Goal: Transaction & Acquisition: Purchase product/service

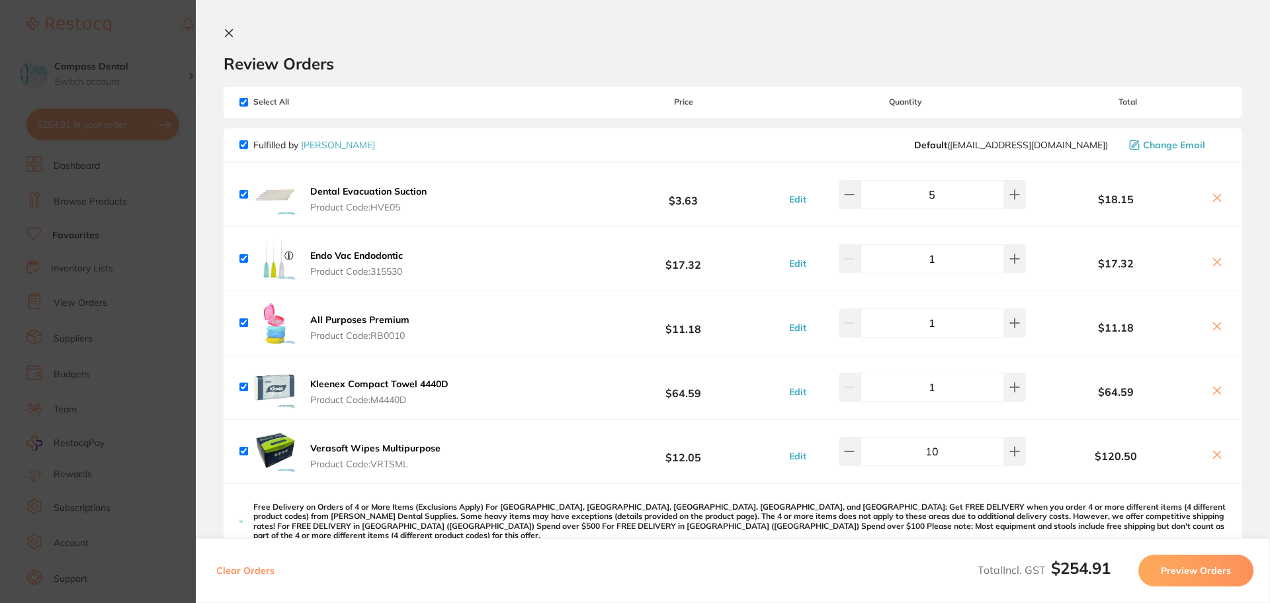
click at [232, 30] on icon at bounding box center [229, 33] width 7 height 7
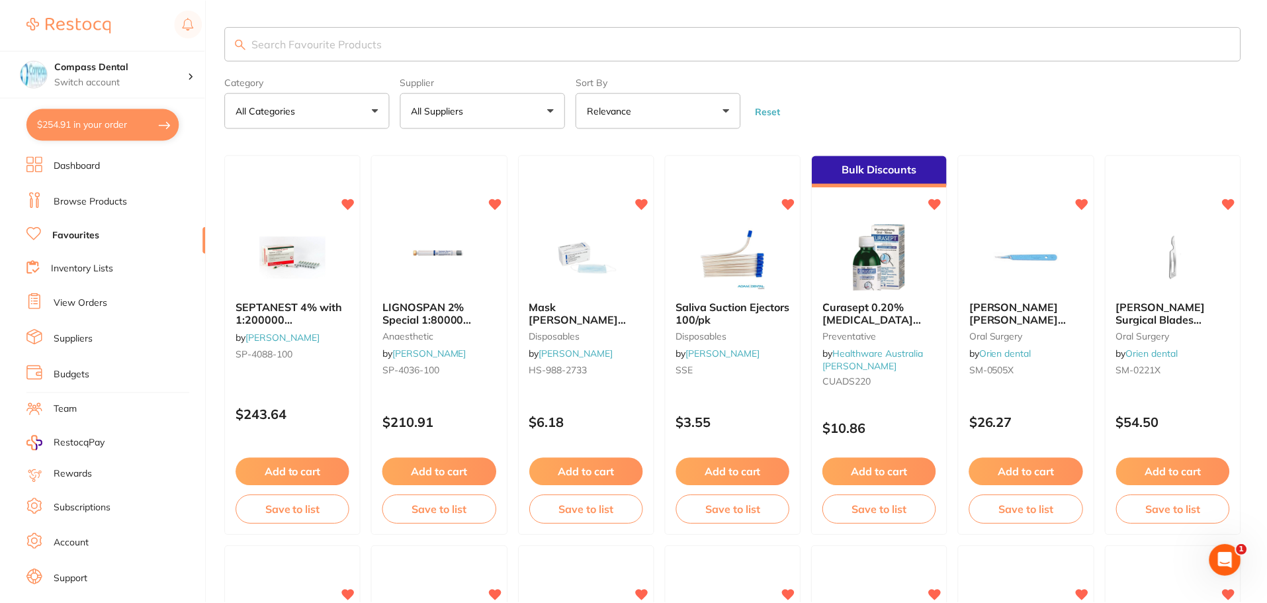
scroll to position [1, 0]
click at [90, 204] on link "Browse Products" at bounding box center [90, 201] width 73 height 13
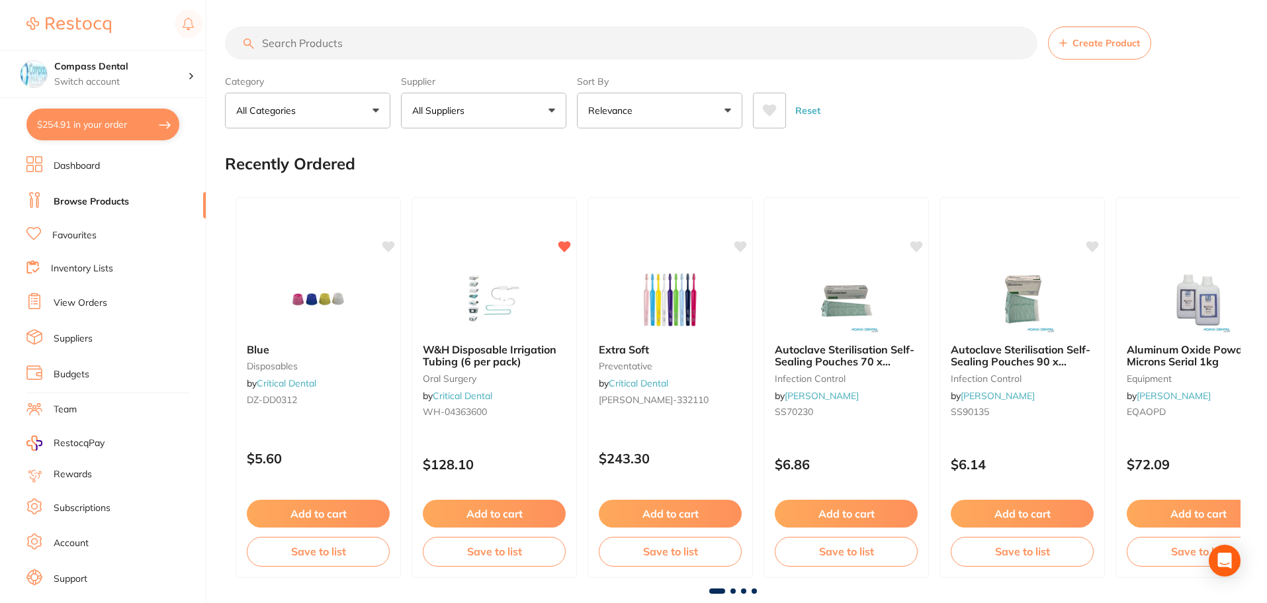
click at [552, 106] on button "All Suppliers" at bounding box center [483, 111] width 165 height 36
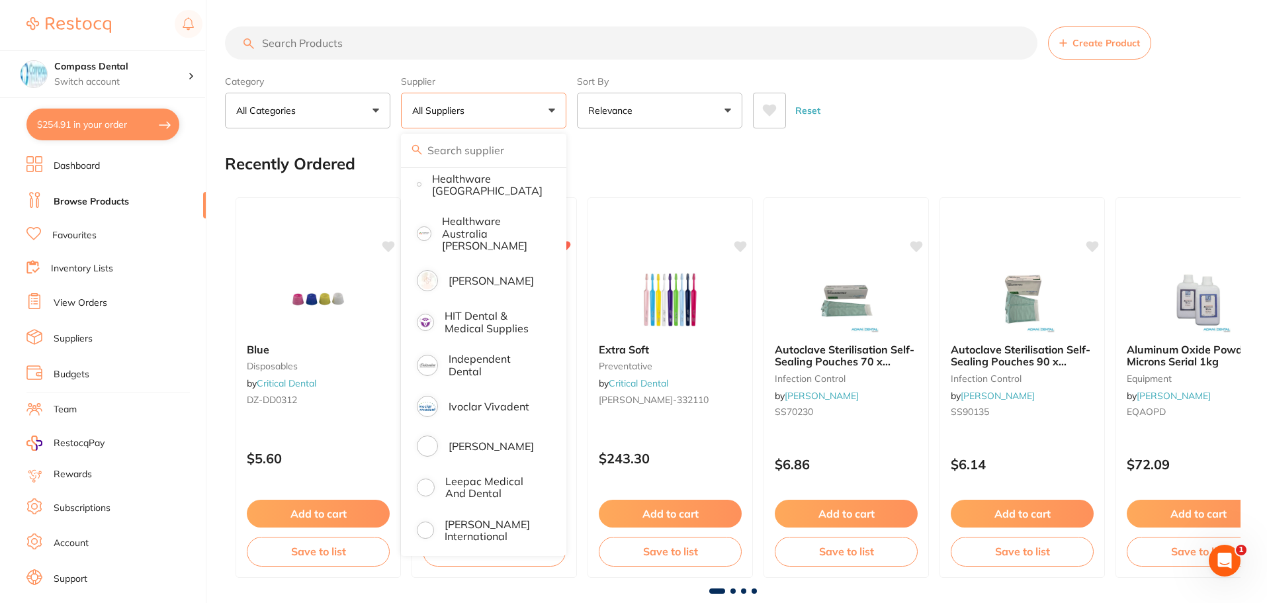
scroll to position [728, 0]
click at [474, 361] on p "Independent Dental" at bounding box center [496, 363] width 94 height 24
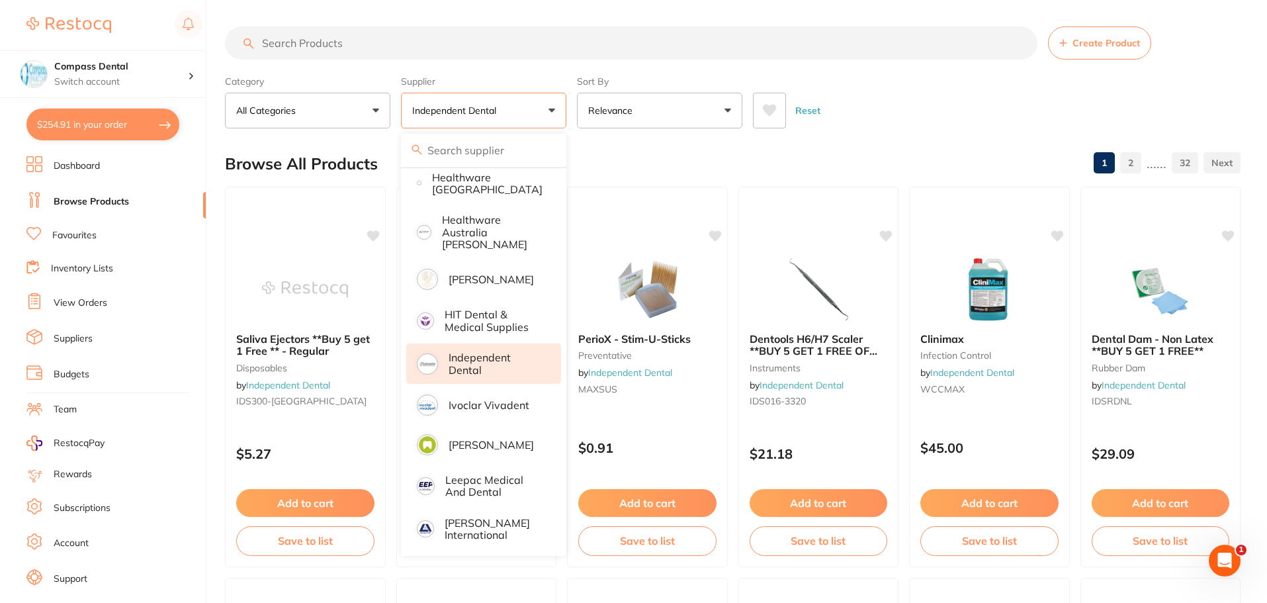
scroll to position [0, 0]
click at [944, 116] on div "Reset" at bounding box center [991, 105] width 477 height 46
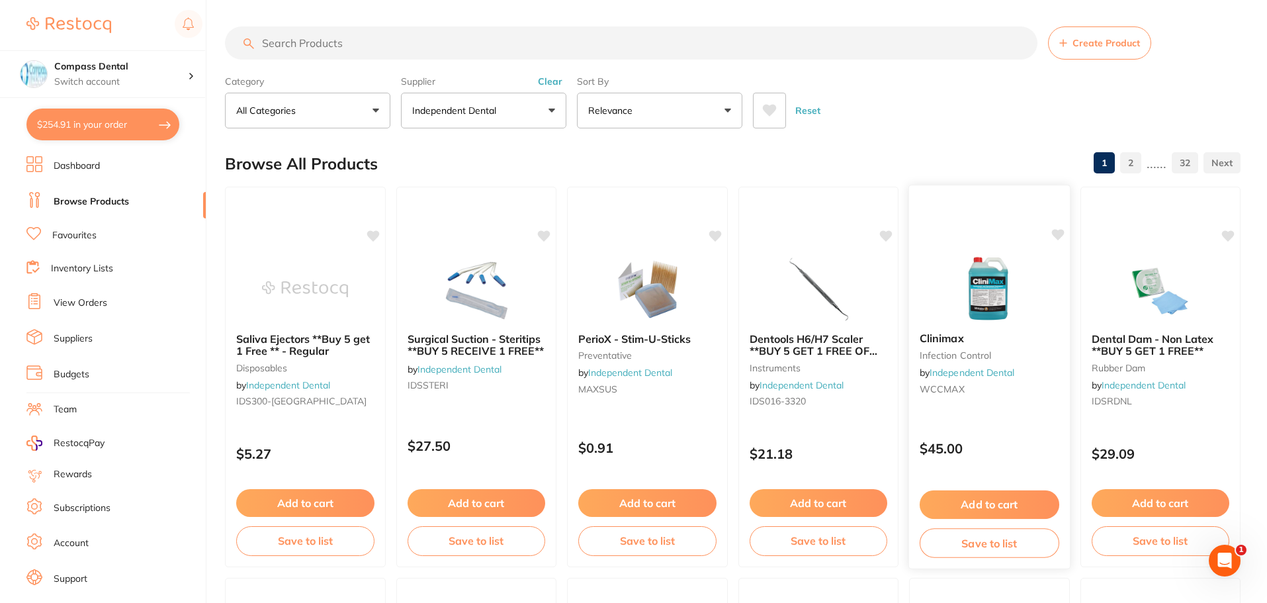
click at [994, 506] on button "Add to cart" at bounding box center [990, 504] width 140 height 28
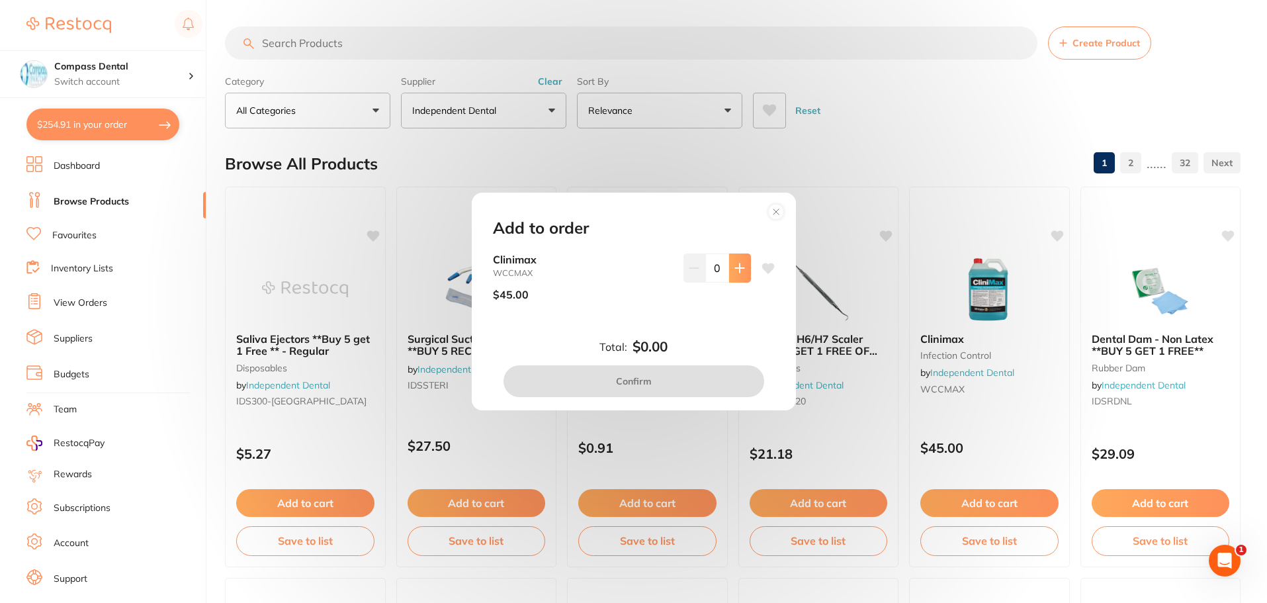
click at [735, 265] on icon at bounding box center [739, 268] width 11 height 11
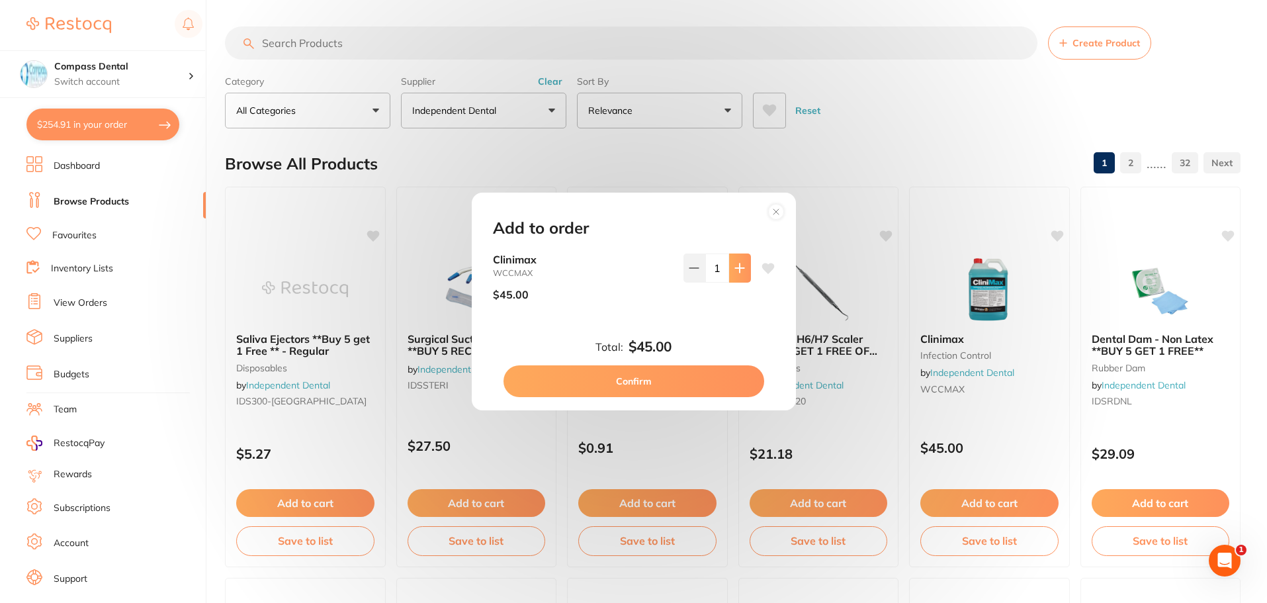
click at [735, 265] on icon at bounding box center [739, 268] width 11 height 11
type input "2"
click at [701, 378] on button "Confirm" at bounding box center [633, 381] width 261 height 32
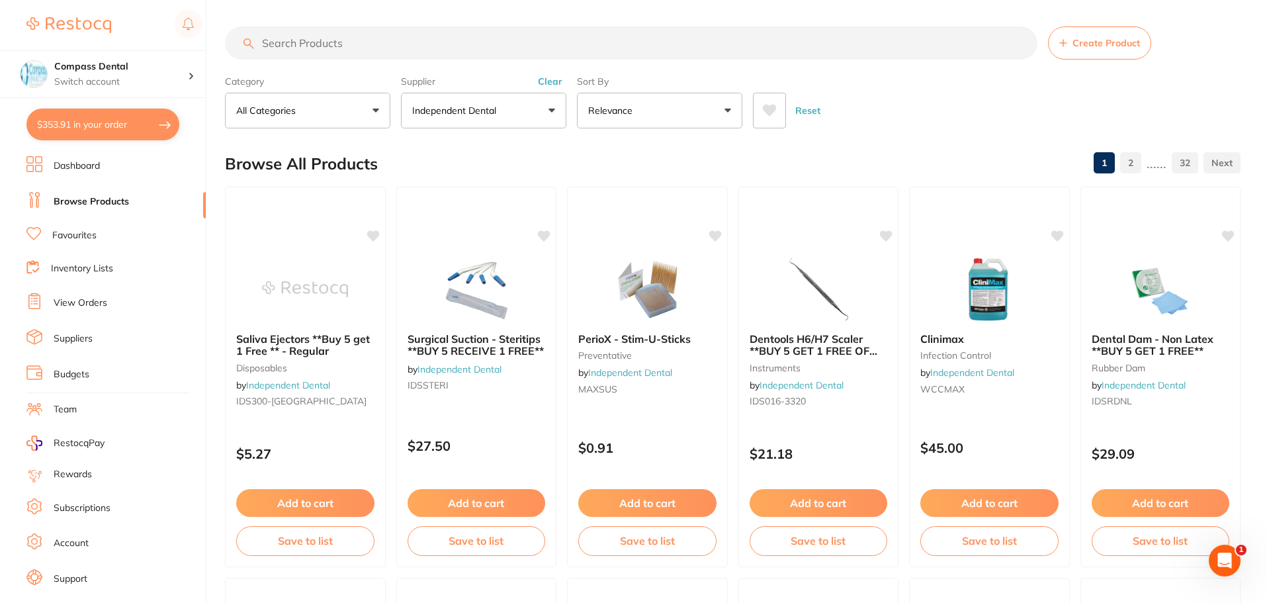
checkbox input "false"
click at [1183, 337] on span "Dental Dam - Non Latex **BUY 5 GET 1 FREE**" at bounding box center [1151, 344] width 123 height 26
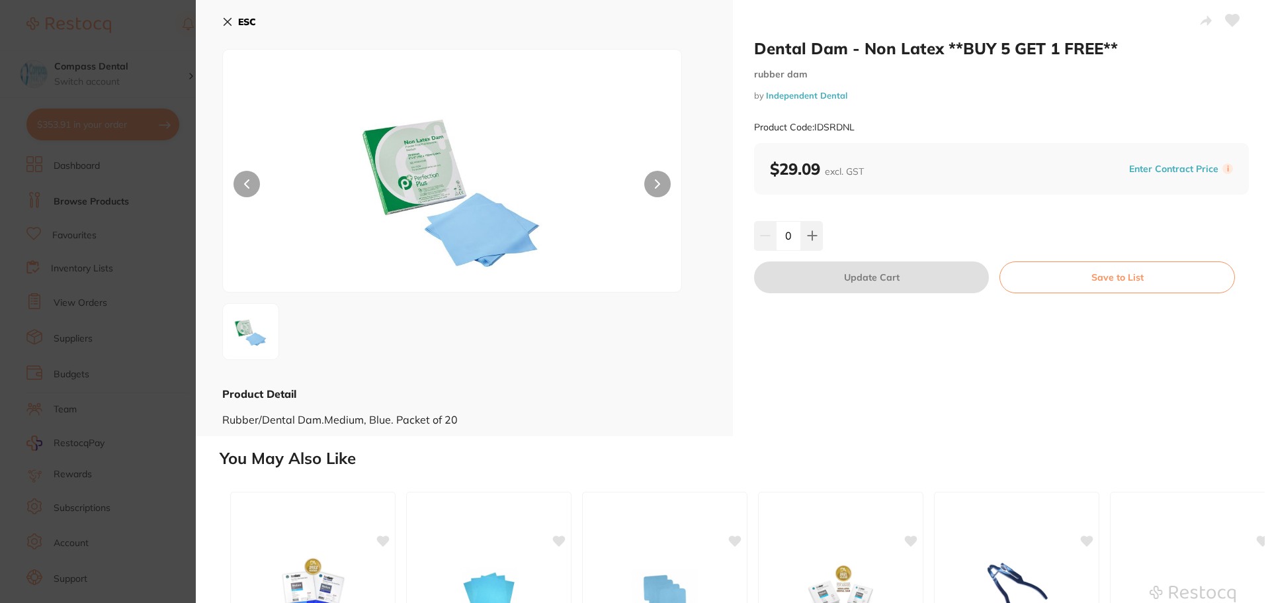
click at [434, 187] on img at bounding box center [452, 187] width 275 height 209
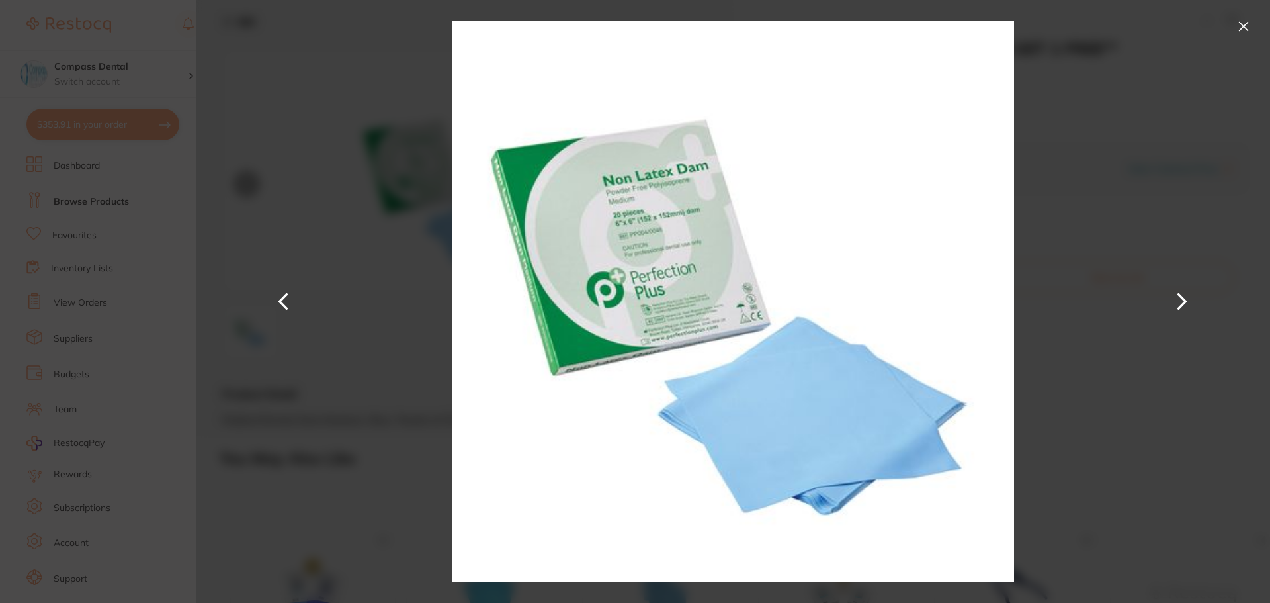
click at [740, 263] on img at bounding box center [733, 301] width 562 height 603
click at [1249, 22] on button at bounding box center [1243, 26] width 21 height 21
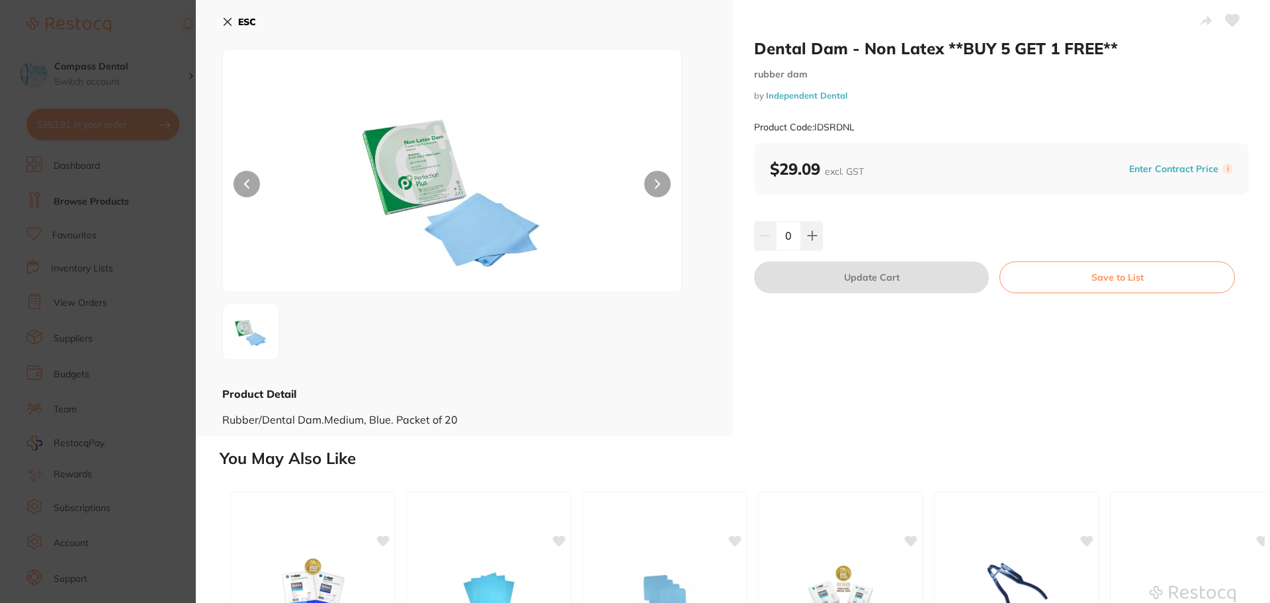
click at [230, 19] on icon at bounding box center [227, 22] width 7 height 7
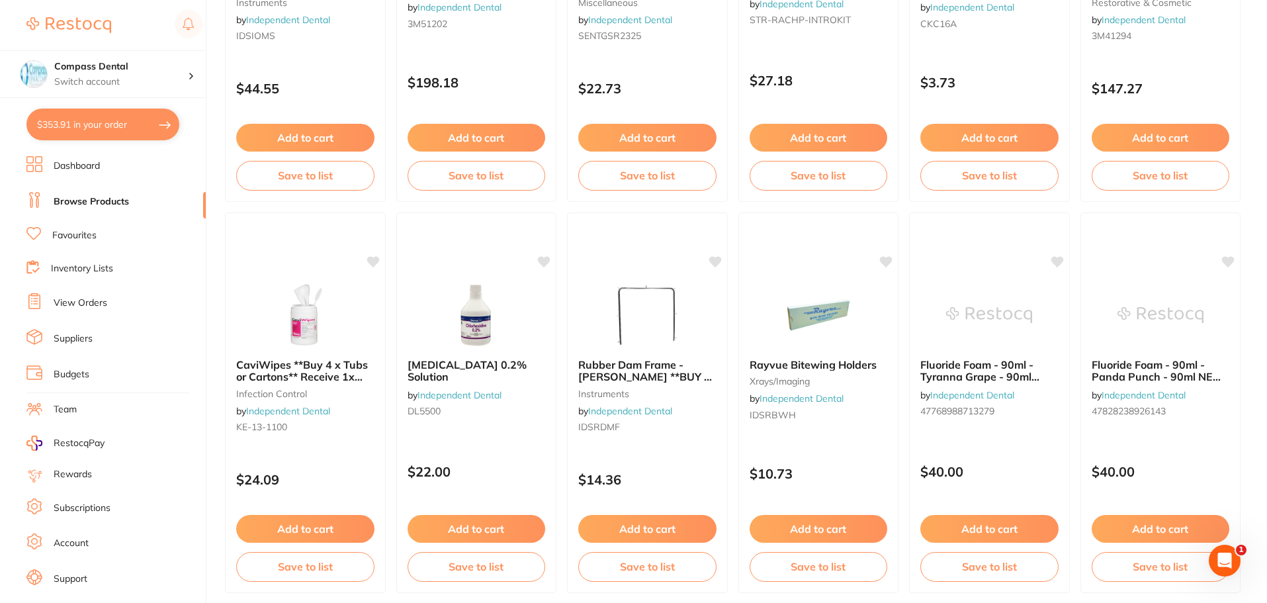
scroll to position [3161, 0]
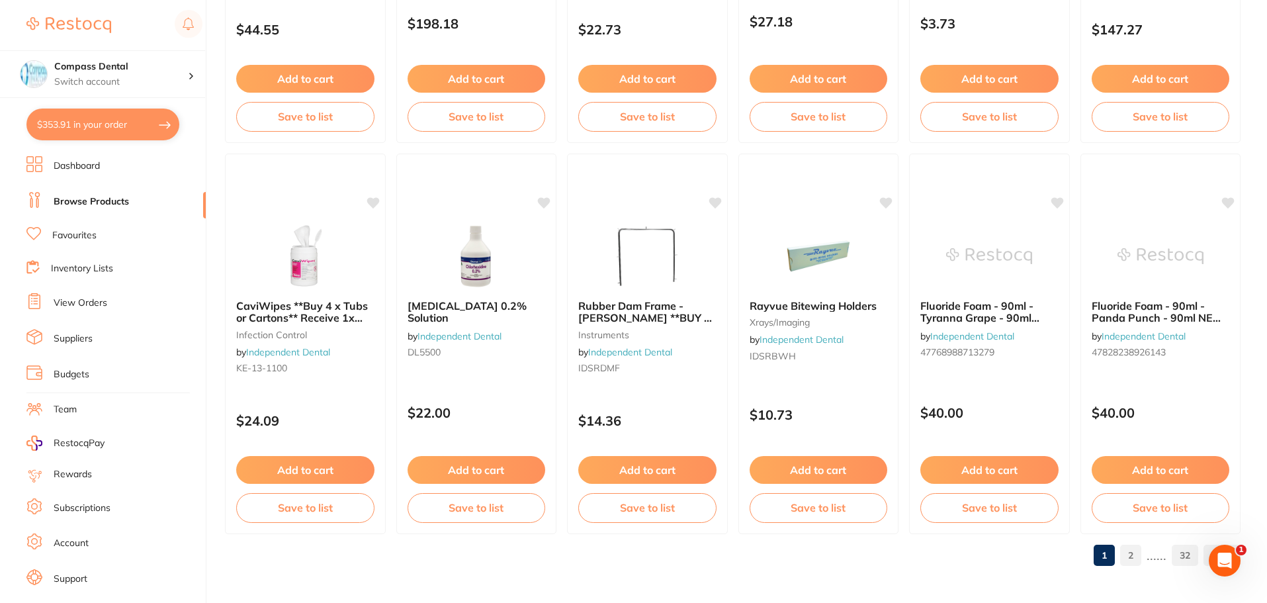
click at [1139, 564] on link "2" at bounding box center [1130, 555] width 21 height 26
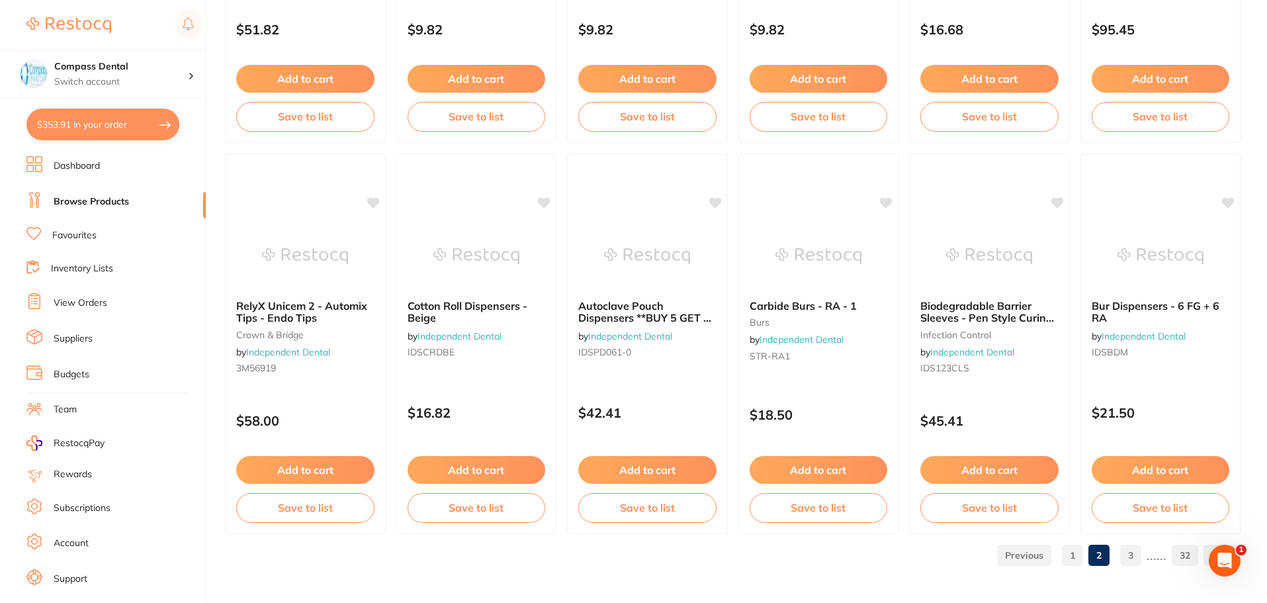
click at [1129, 560] on link "3" at bounding box center [1130, 555] width 21 height 26
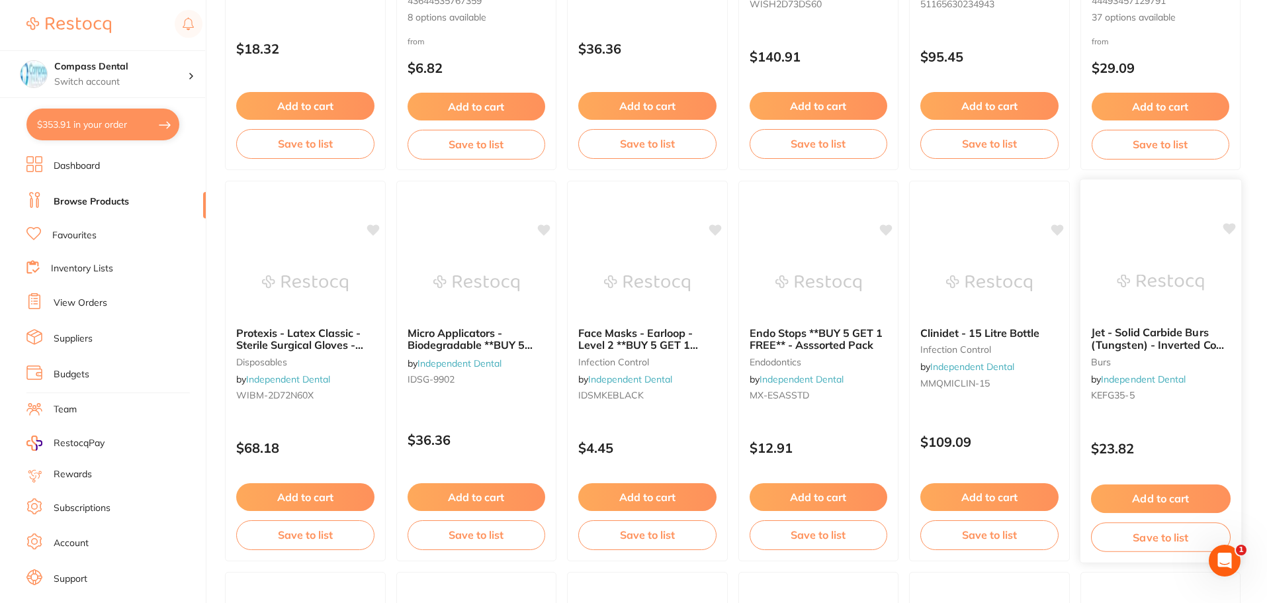
scroll to position [132, 0]
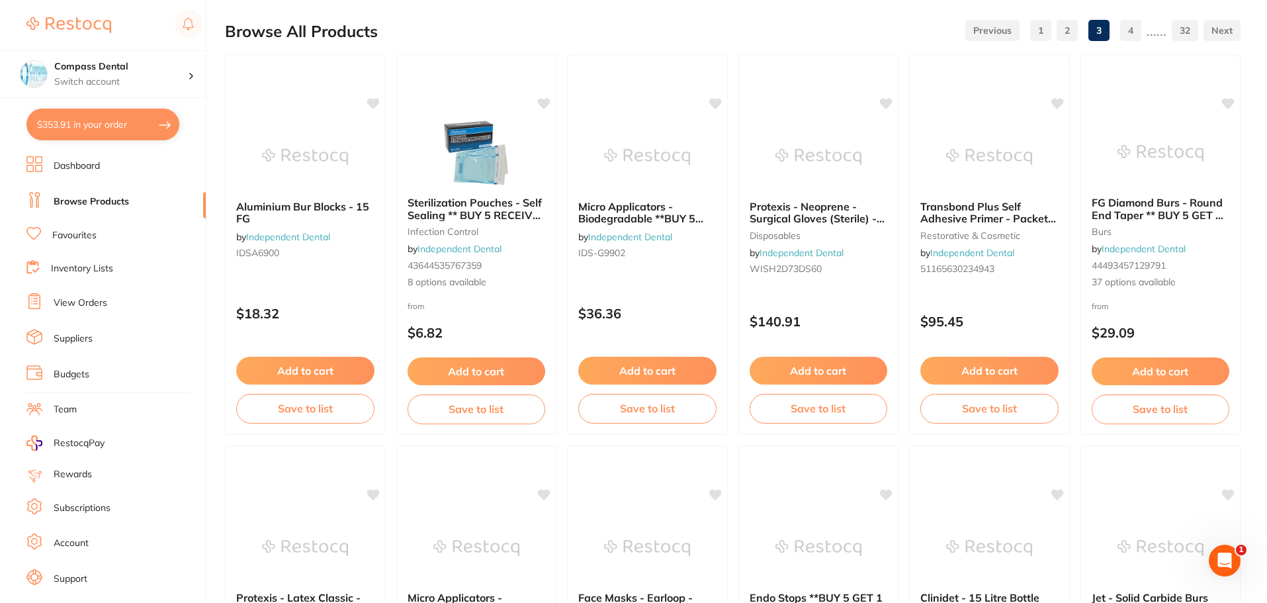
click at [66, 204] on link "Browse Products" at bounding box center [91, 201] width 75 height 13
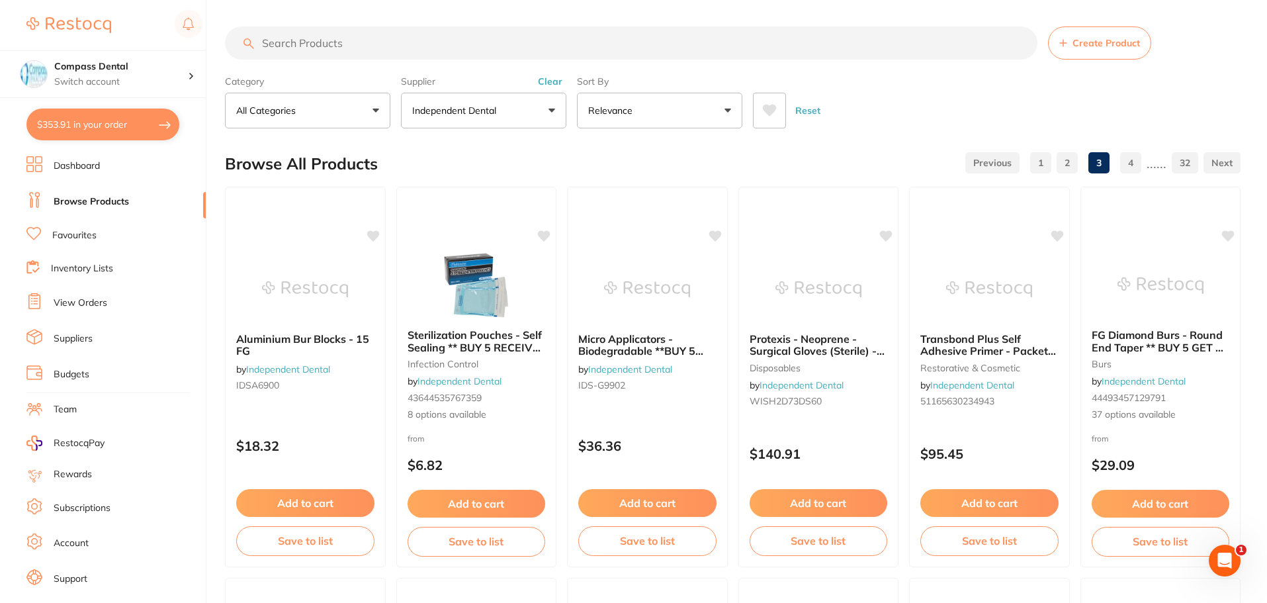
click at [61, 267] on link "Inventory Lists" at bounding box center [82, 268] width 62 height 13
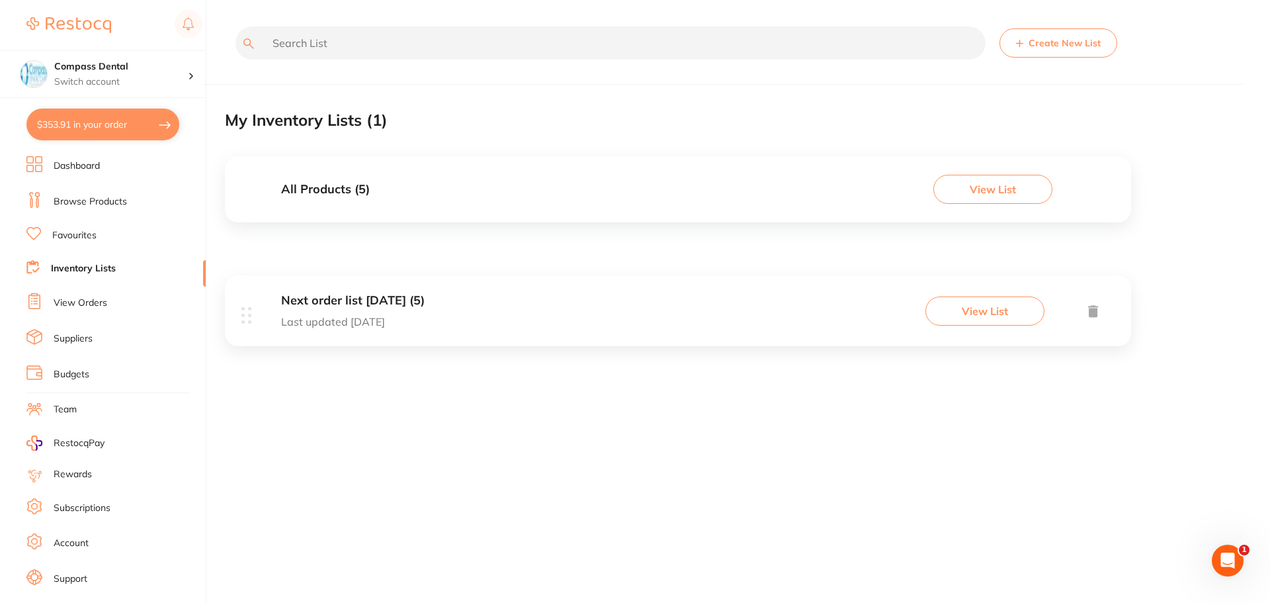
click at [60, 238] on link "Favourites" at bounding box center [74, 235] width 44 height 13
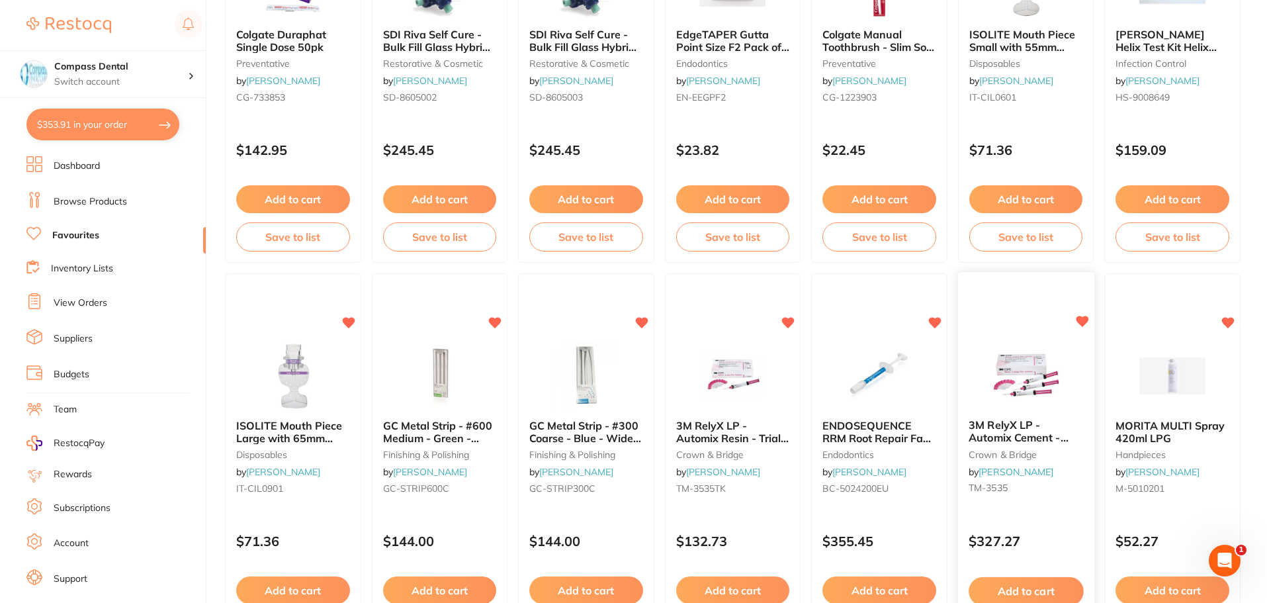
scroll to position [2249, 0]
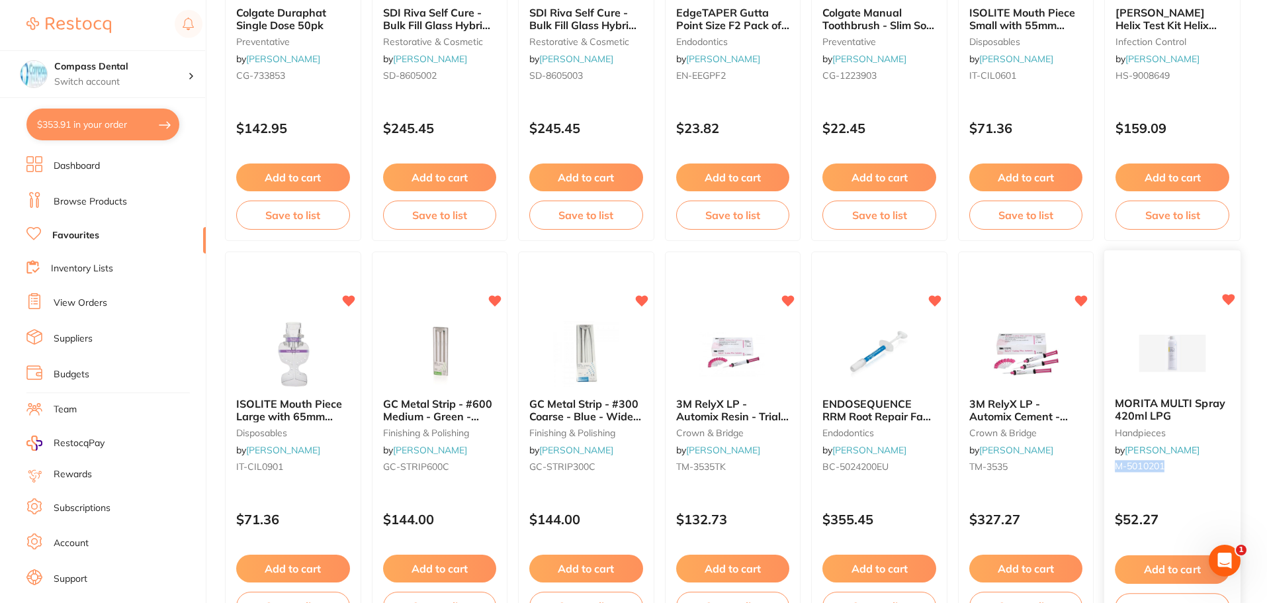
drag, startPoint x: 1171, startPoint y: 465, endPoint x: 1117, endPoint y: 471, distance: 53.9
click at [1117, 471] on small "M-5010201" at bounding box center [1172, 466] width 114 height 11
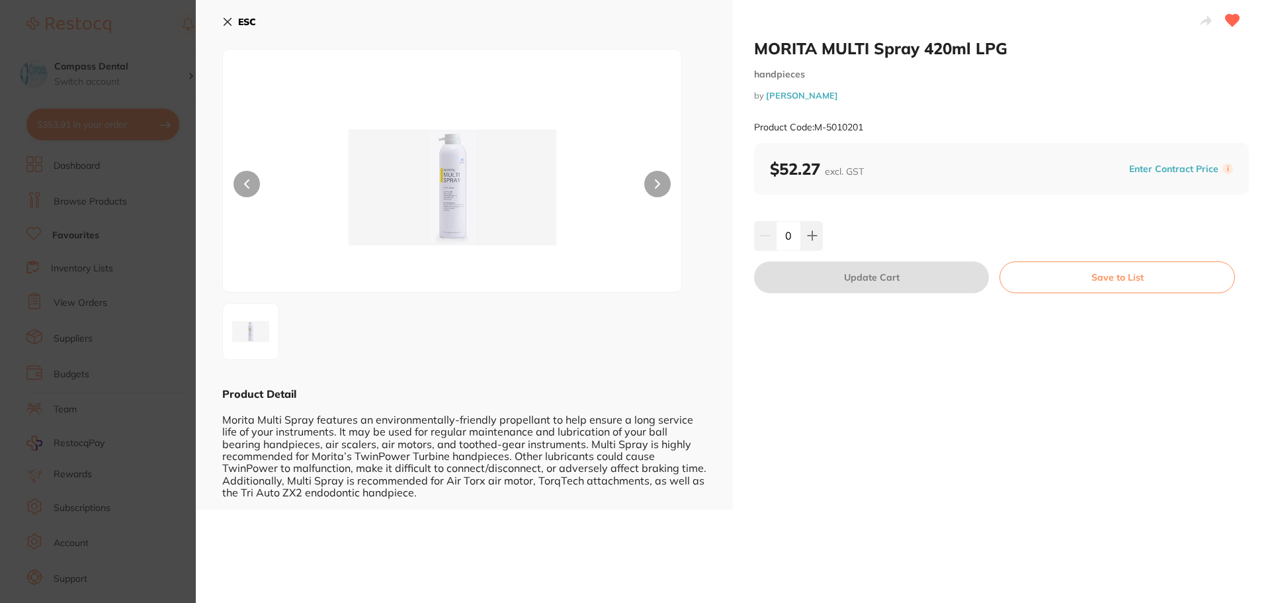
drag, startPoint x: 1117, startPoint y: 471, endPoint x: 841, endPoint y: 386, distance: 289.2
click at [842, 396] on div "MORITA MULTI Spray 420ml LPG handpieces by [PERSON_NAME] Product Code: M-501020…" at bounding box center [1001, 254] width 537 height 509
drag, startPoint x: 853, startPoint y: 92, endPoint x: 847, endPoint y: 94, distance: 6.9
click at [847, 94] on small "by [PERSON_NAME]" at bounding box center [1001, 96] width 495 height 10
drag, startPoint x: 879, startPoint y: 134, endPoint x: 818, endPoint y: 124, distance: 60.9
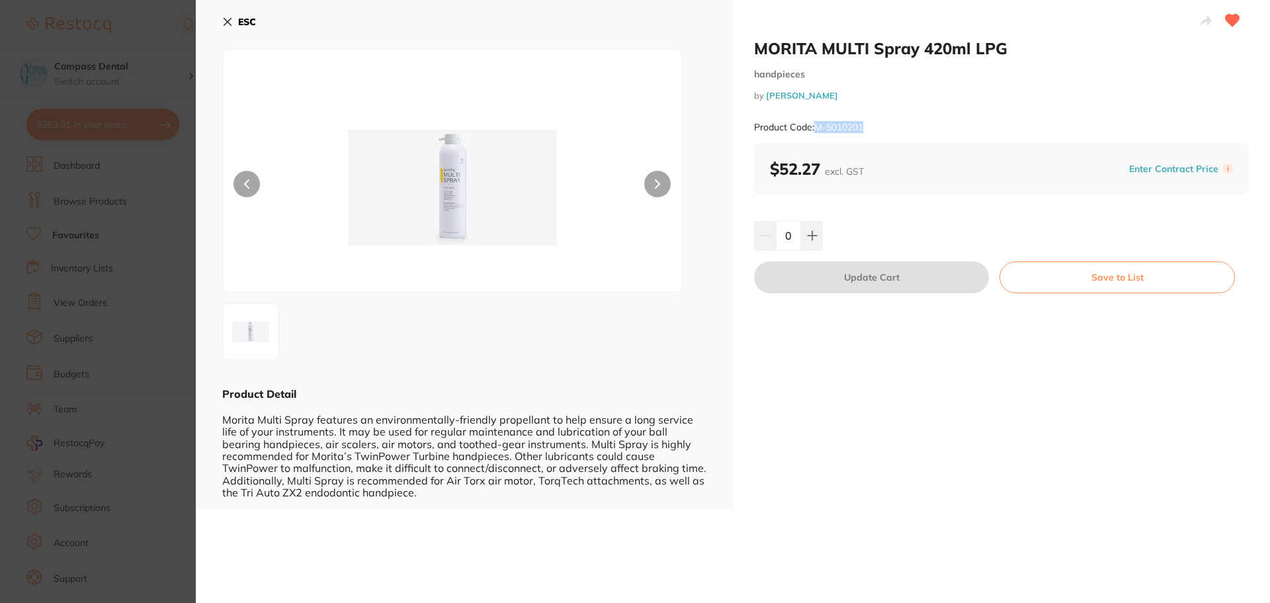
click at [818, 124] on div "Product Code: M-5010201" at bounding box center [1001, 127] width 495 height 32
copy small "M-5010201"
click at [226, 22] on icon at bounding box center [227, 22] width 11 height 11
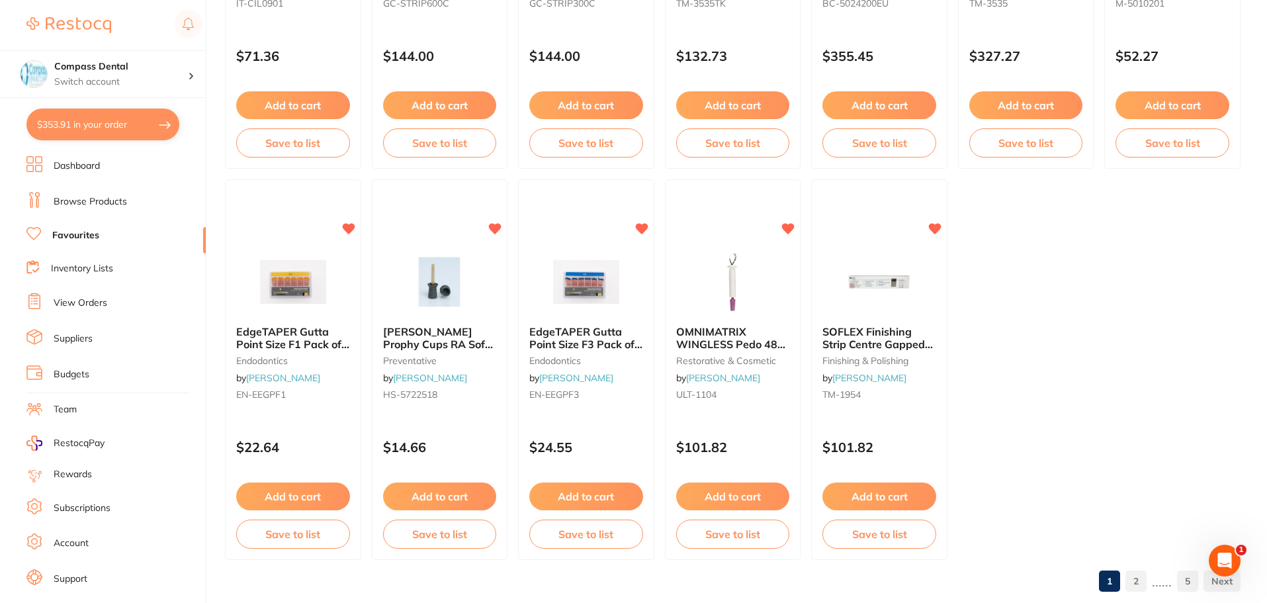
scroll to position [2738, 0]
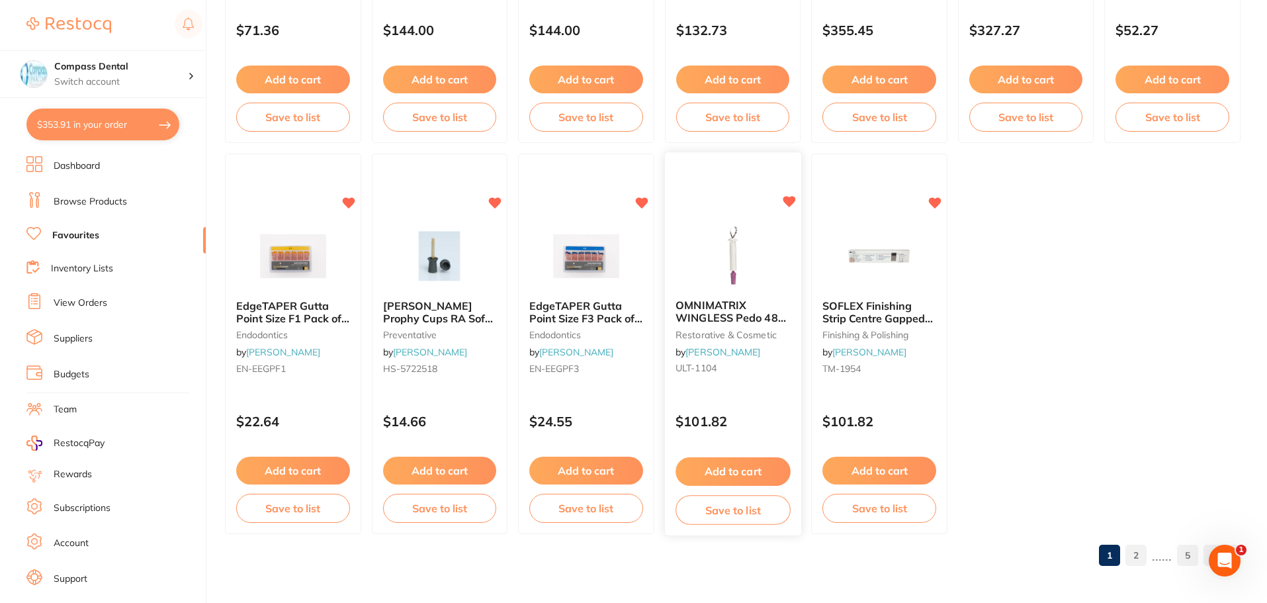
click at [722, 376] on div "OMNIMATRIX WINGLESS Pedo 48 Purple restorative & cosmetic by [PERSON_NAME] ULT-…" at bounding box center [733, 339] width 136 height 101
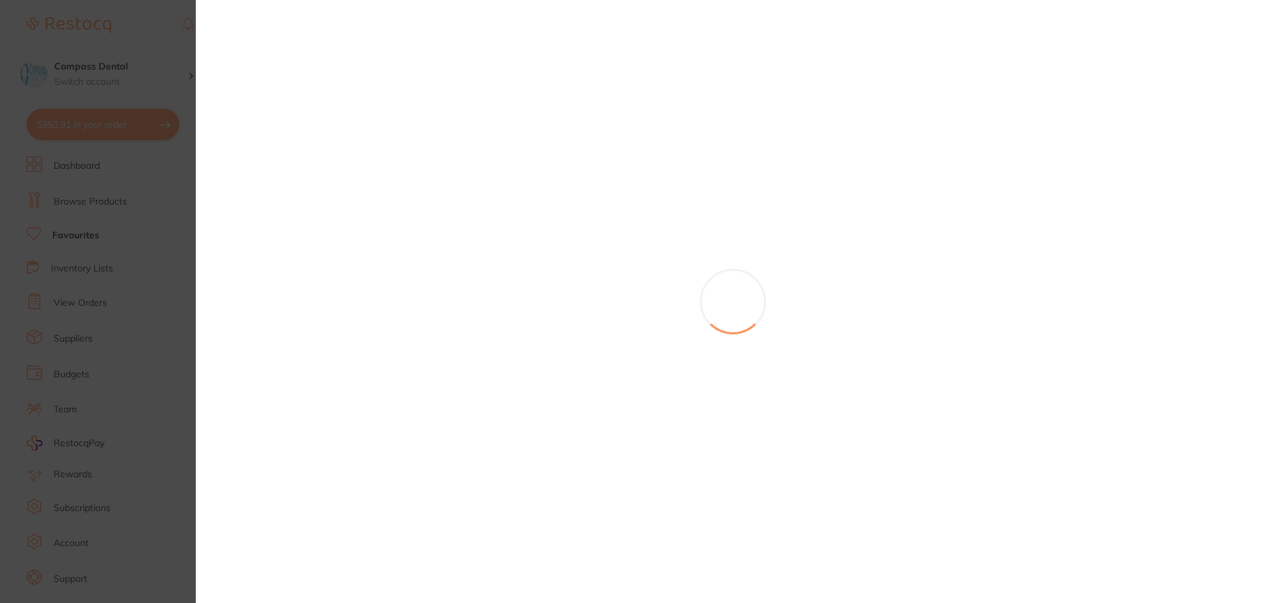
click at [677, 379] on section at bounding box center [635, 301] width 1270 height 603
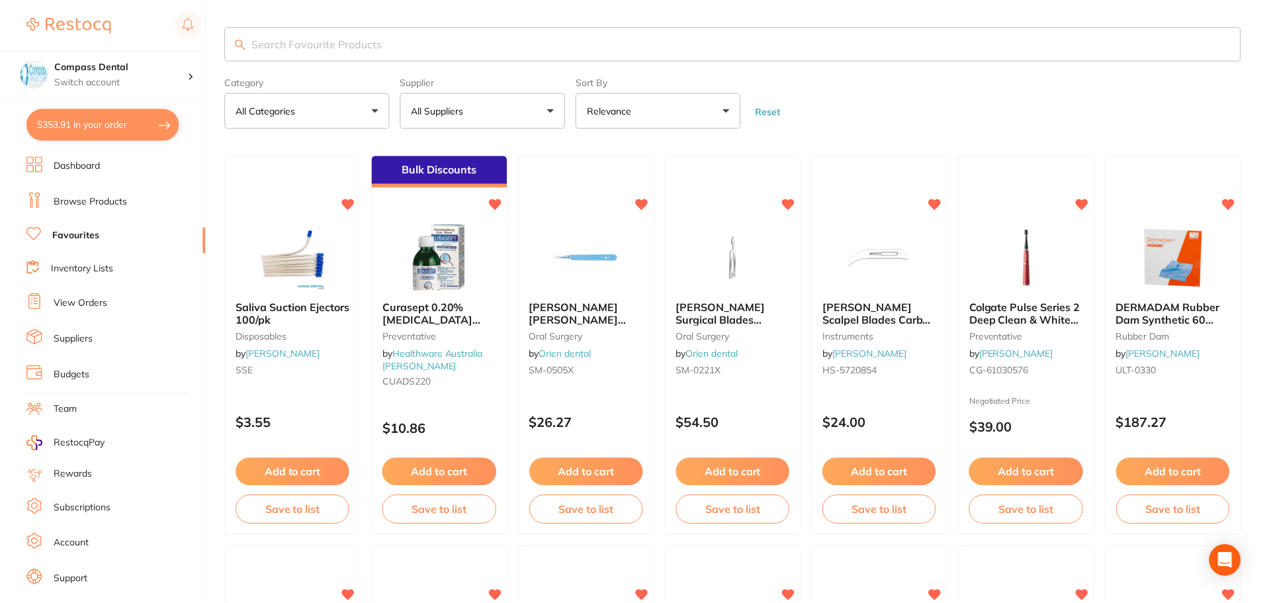
scroll to position [2738, 0]
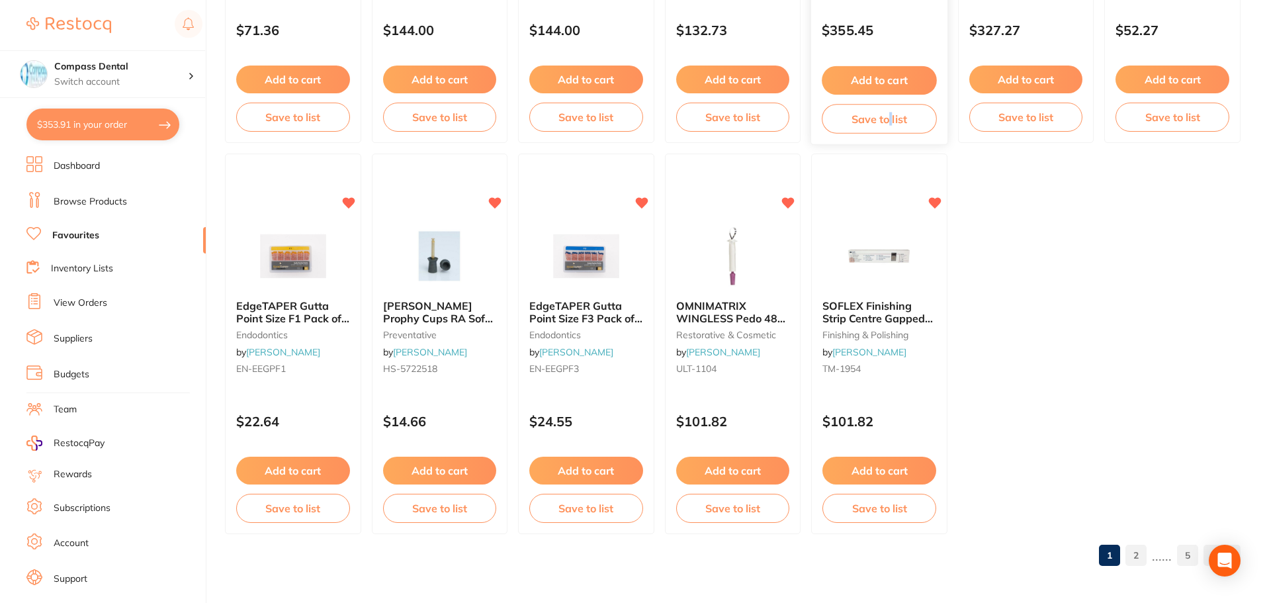
click at [890, 102] on div "Add to cart Save to list" at bounding box center [879, 100] width 136 height 89
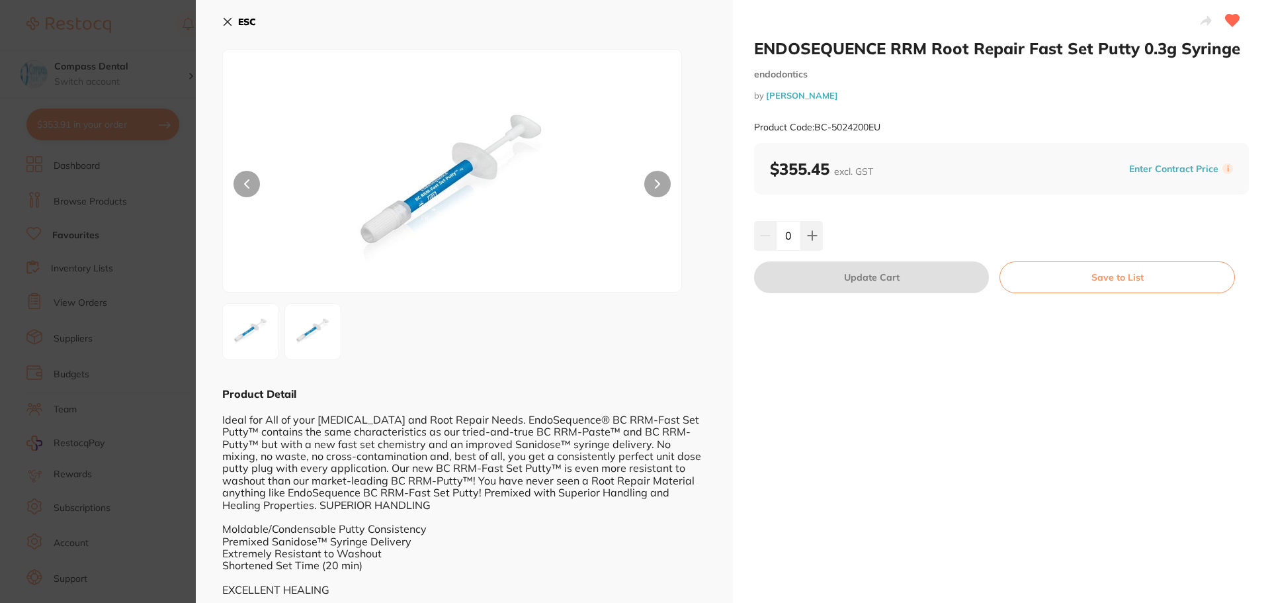
click at [230, 21] on icon at bounding box center [227, 22] width 11 height 11
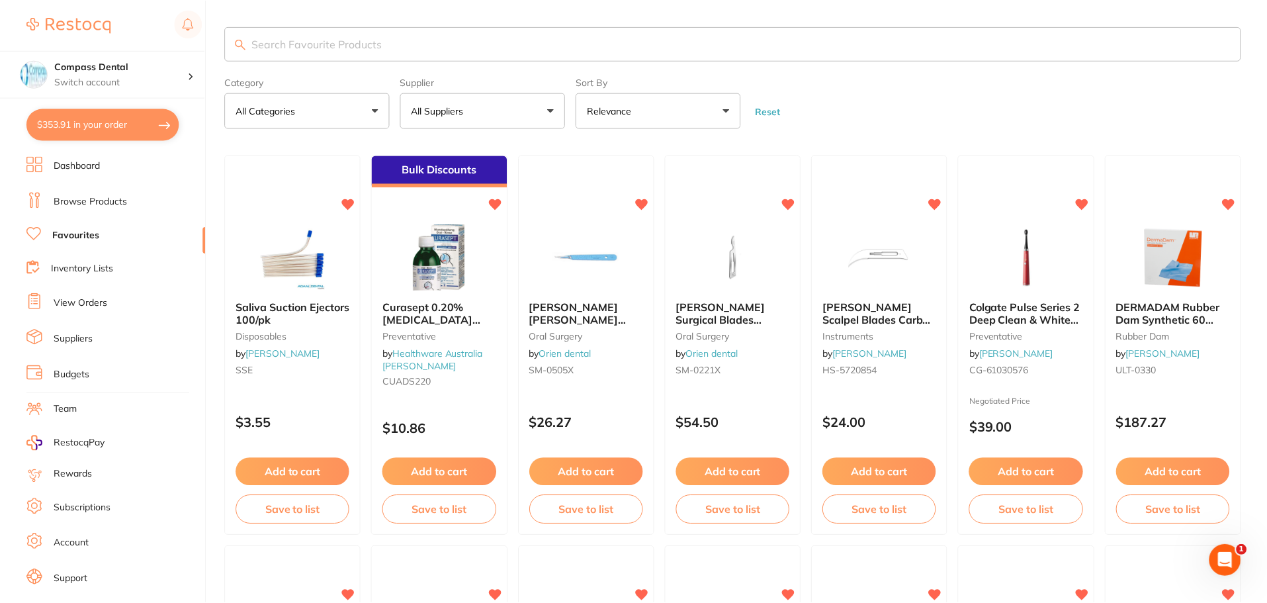
scroll to position [2738, 0]
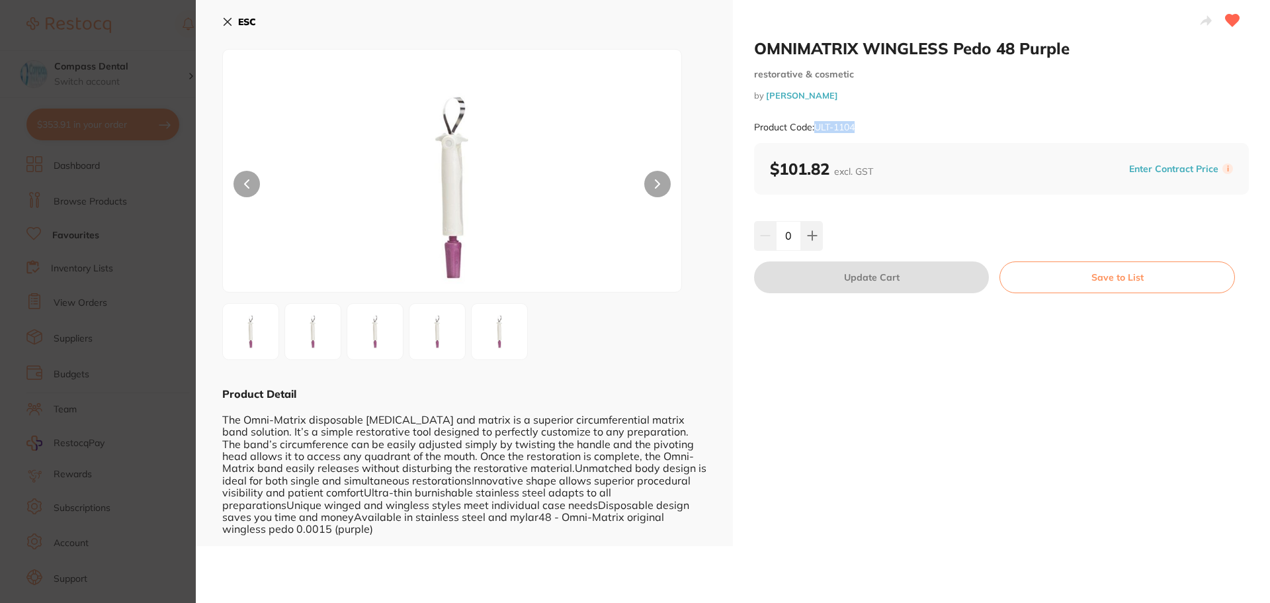
drag, startPoint x: 869, startPoint y: 124, endPoint x: 814, endPoint y: 124, distance: 55.6
click at [814, 124] on div "Product Code: ULT-1104" at bounding box center [1001, 127] width 495 height 32
copy small "ULT-1104"
click at [222, 19] on div "ESC Product Detail The Omni-Matrix disposable [MEDICAL_DATA] and matrix is a su…" at bounding box center [464, 273] width 537 height 546
click at [224, 25] on icon at bounding box center [227, 22] width 11 height 11
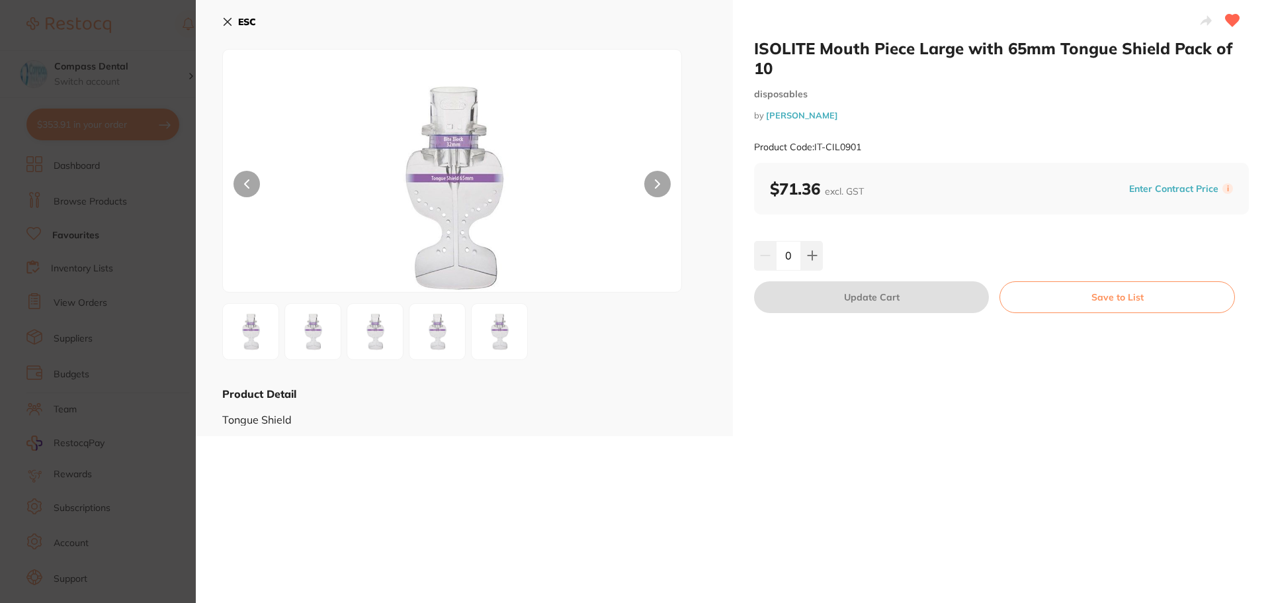
click at [224, 21] on icon at bounding box center [227, 22] width 11 height 11
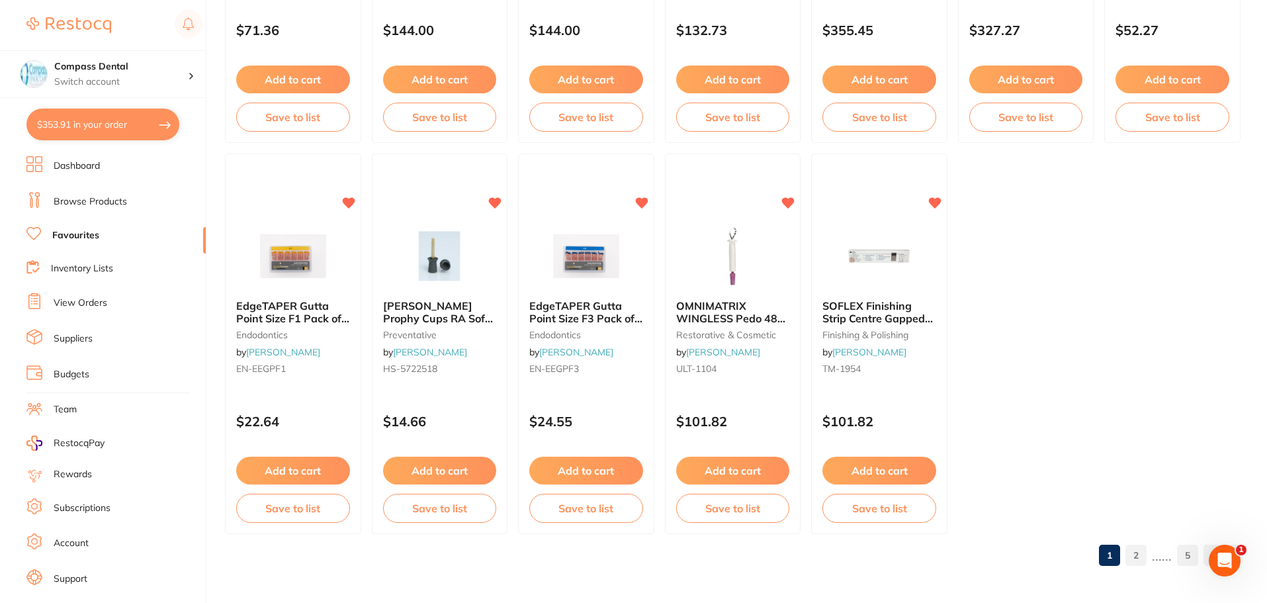
click at [1138, 551] on link "2" at bounding box center [1135, 555] width 21 height 26
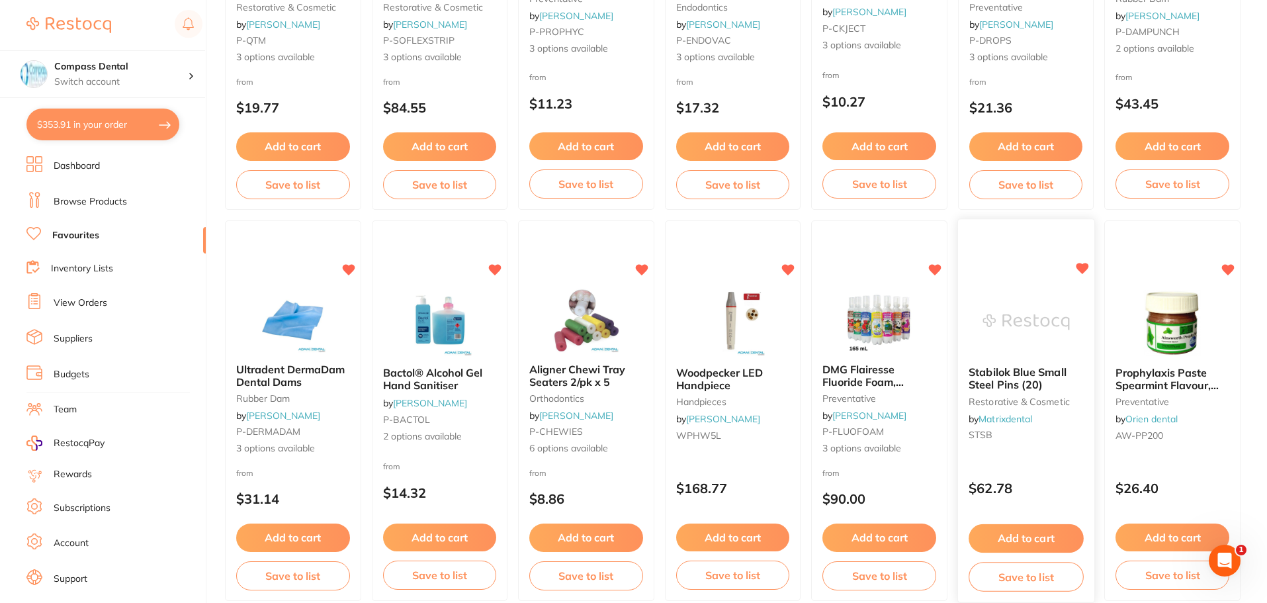
scroll to position [1878, 0]
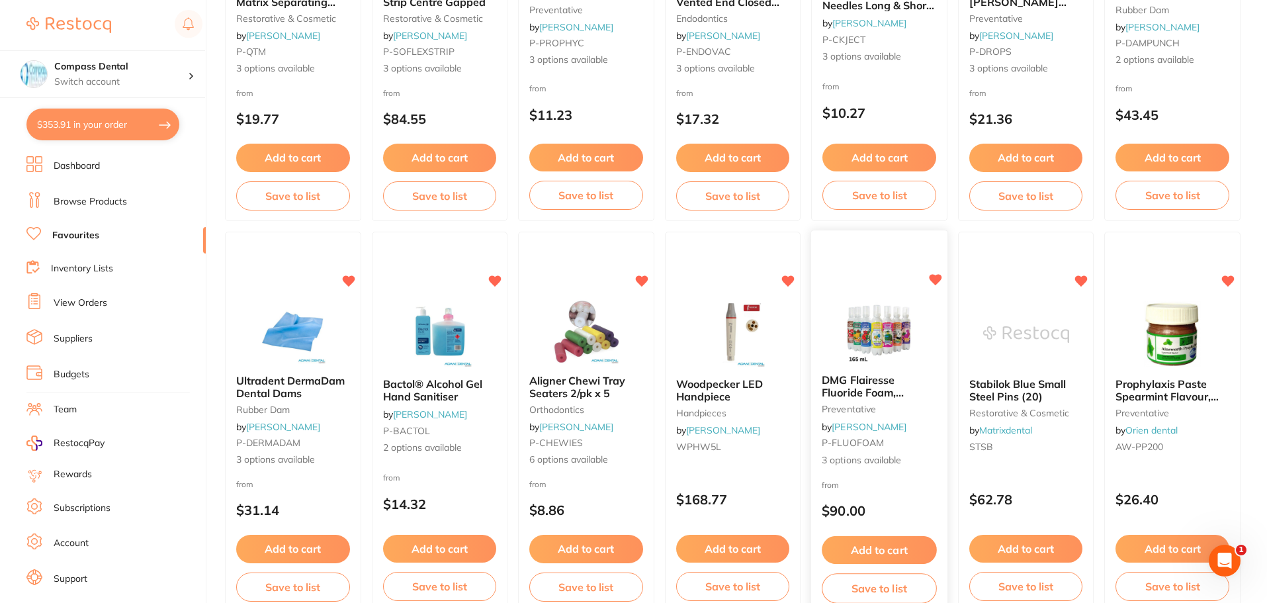
click at [936, 276] on icon at bounding box center [935, 280] width 13 height 11
click at [271, 380] on span "Ultradent DermaDam Dental Dams" at bounding box center [291, 386] width 110 height 26
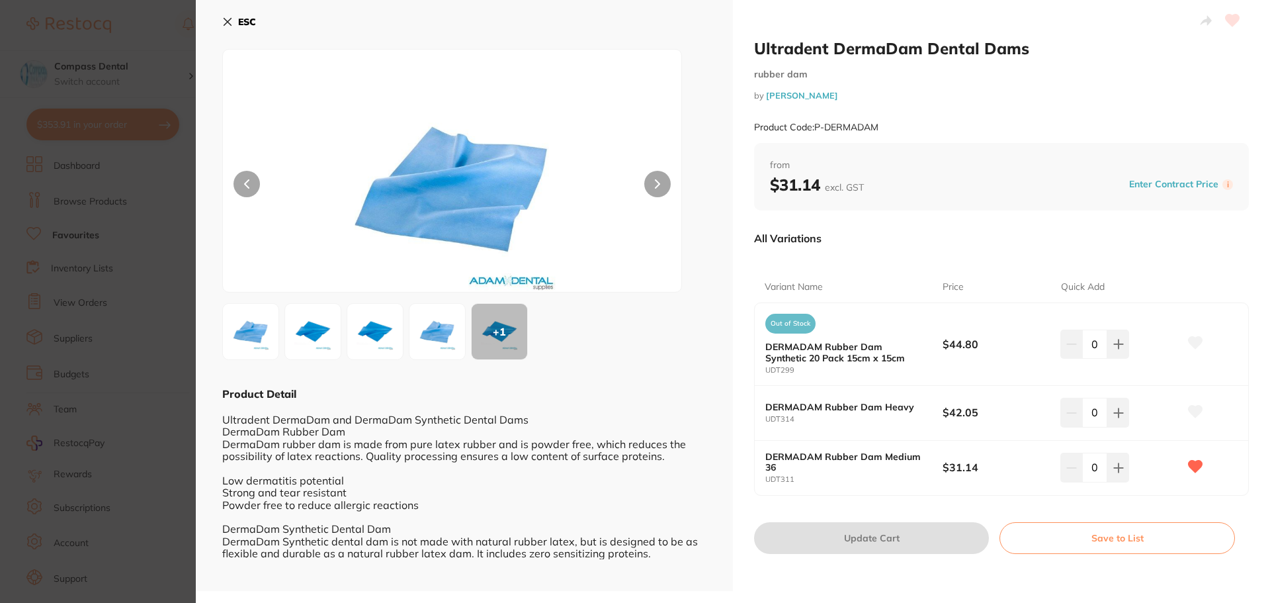
click at [230, 24] on icon at bounding box center [227, 22] width 11 height 11
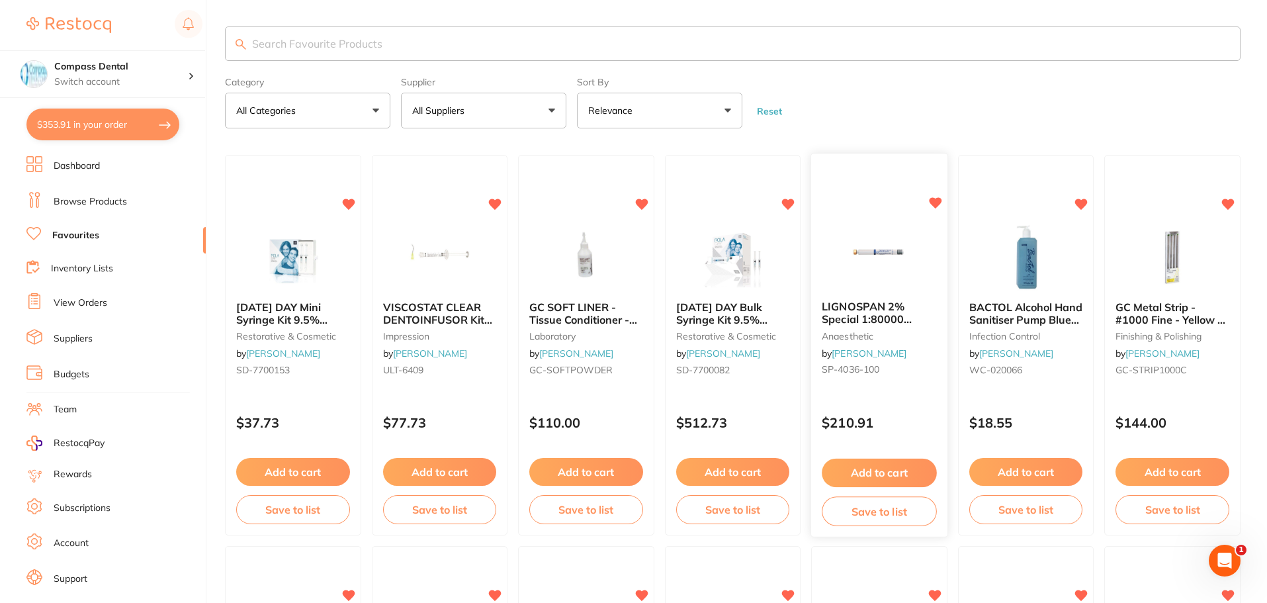
click at [871, 357] on link "[PERSON_NAME]" at bounding box center [869, 353] width 75 height 12
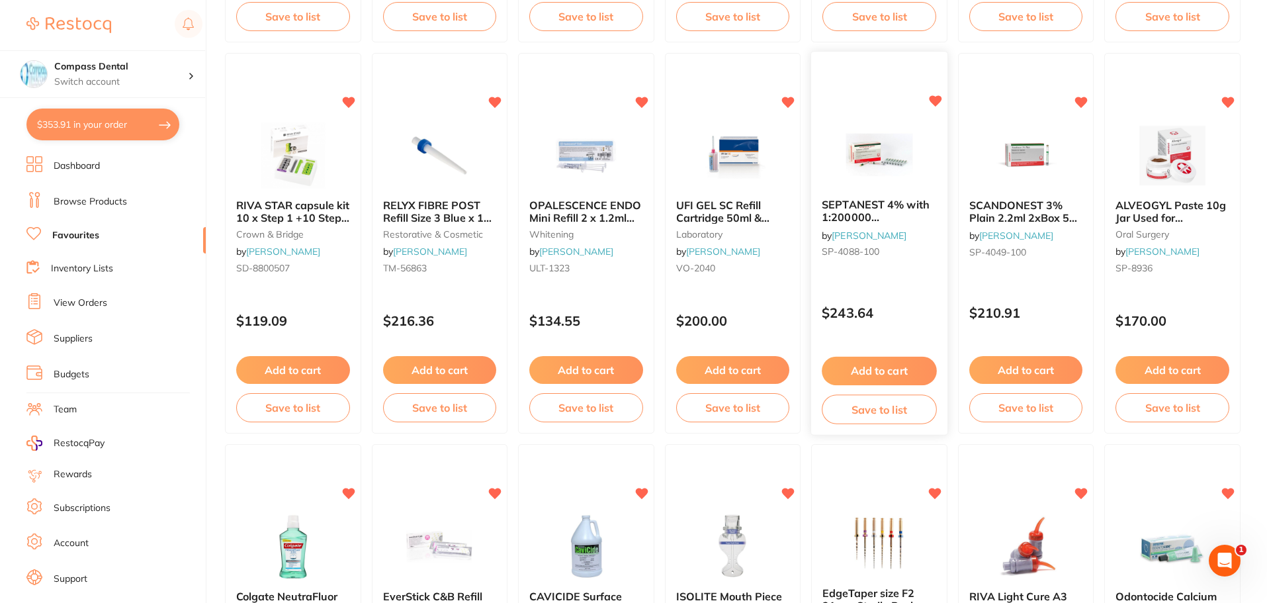
scroll to position [662, 0]
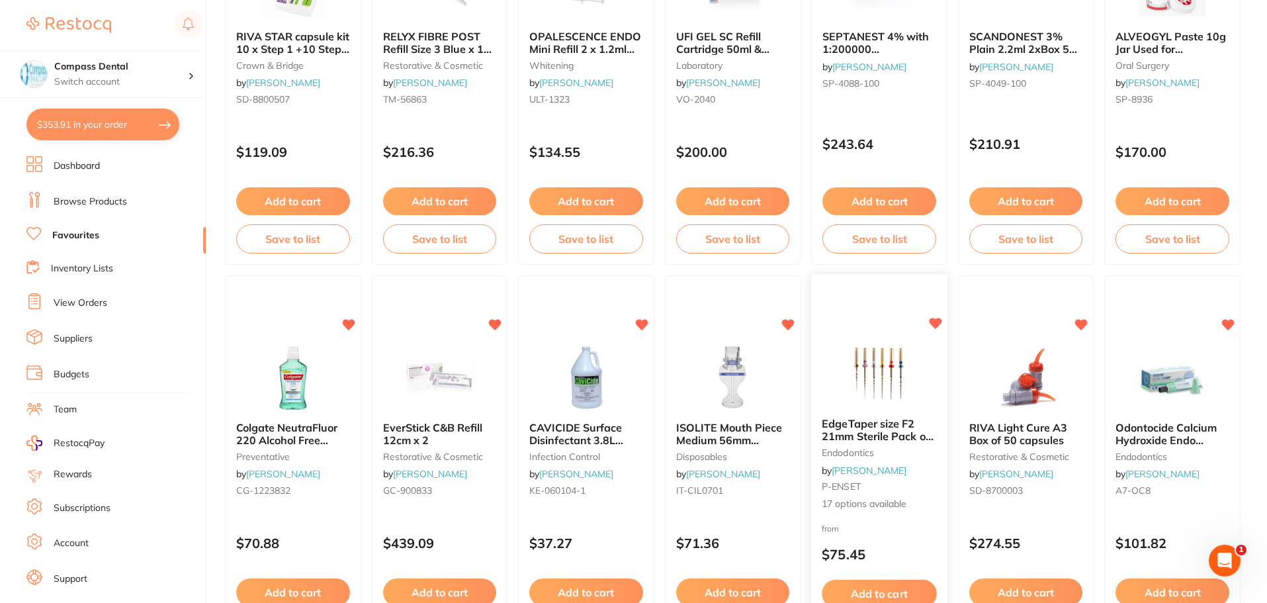
click at [894, 331] on div "EdgeTaper size F2 21mm Sterile Pack of 6 endodontics by [PERSON_NAME] P-ENSET 1…" at bounding box center [879, 466] width 138 height 384
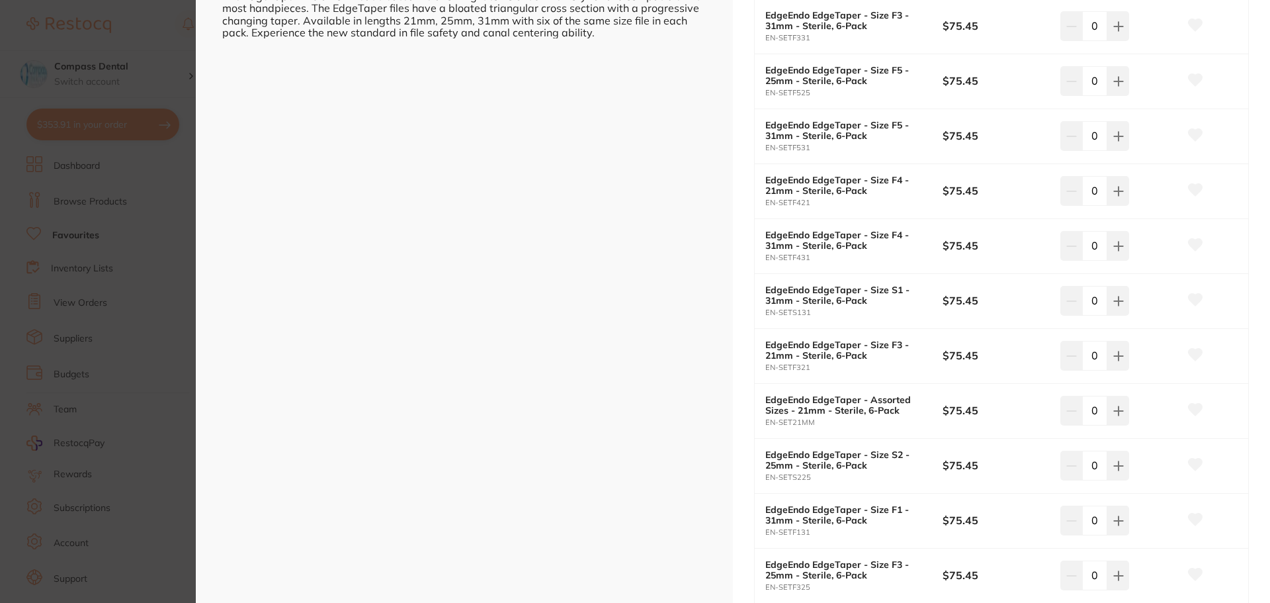
scroll to position [463, 0]
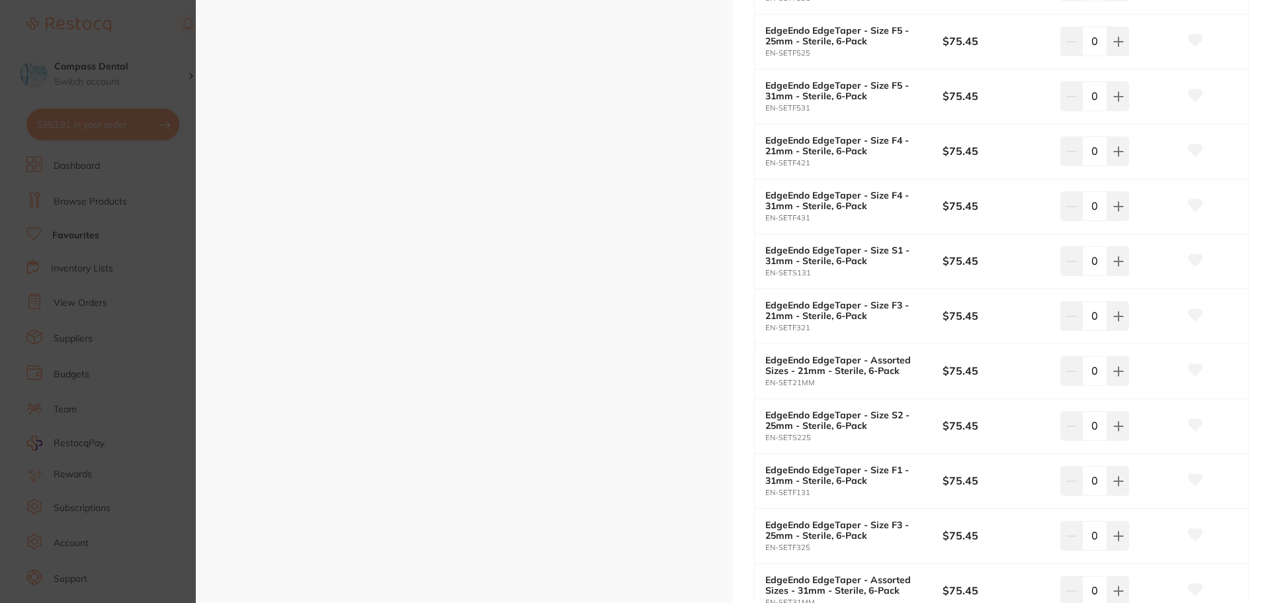
click at [836, 368] on b "EdgeEndo EdgeTaper - Assorted Sizes - 21mm - Sterile, 6-Pack" at bounding box center [844, 365] width 159 height 21
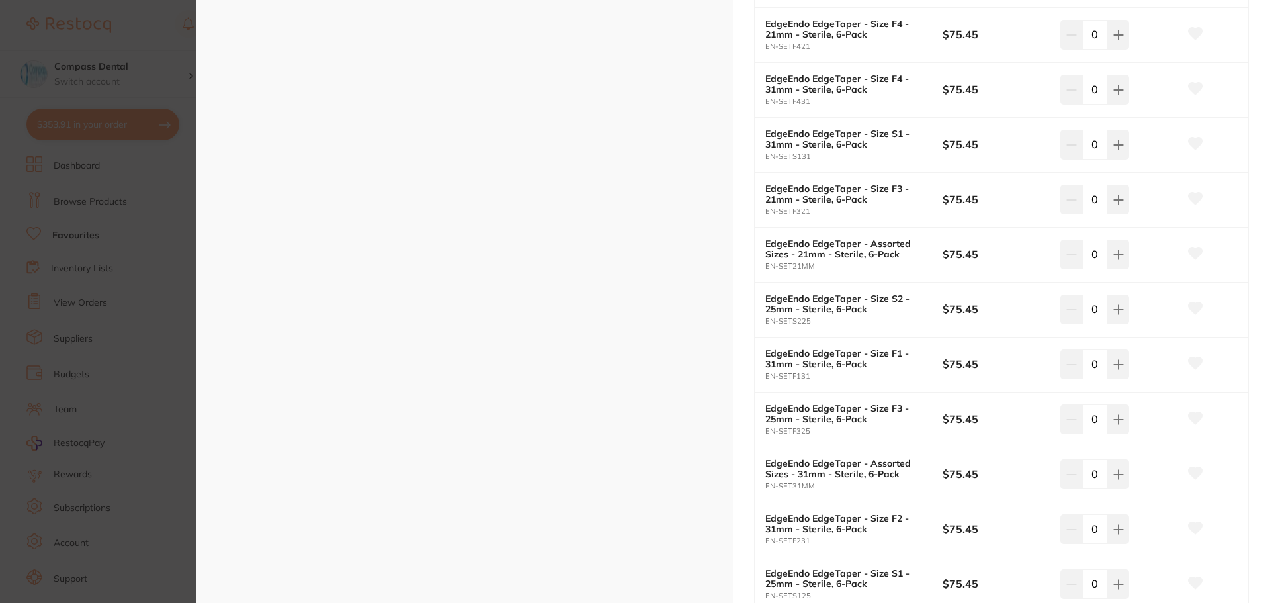
scroll to position [662, 0]
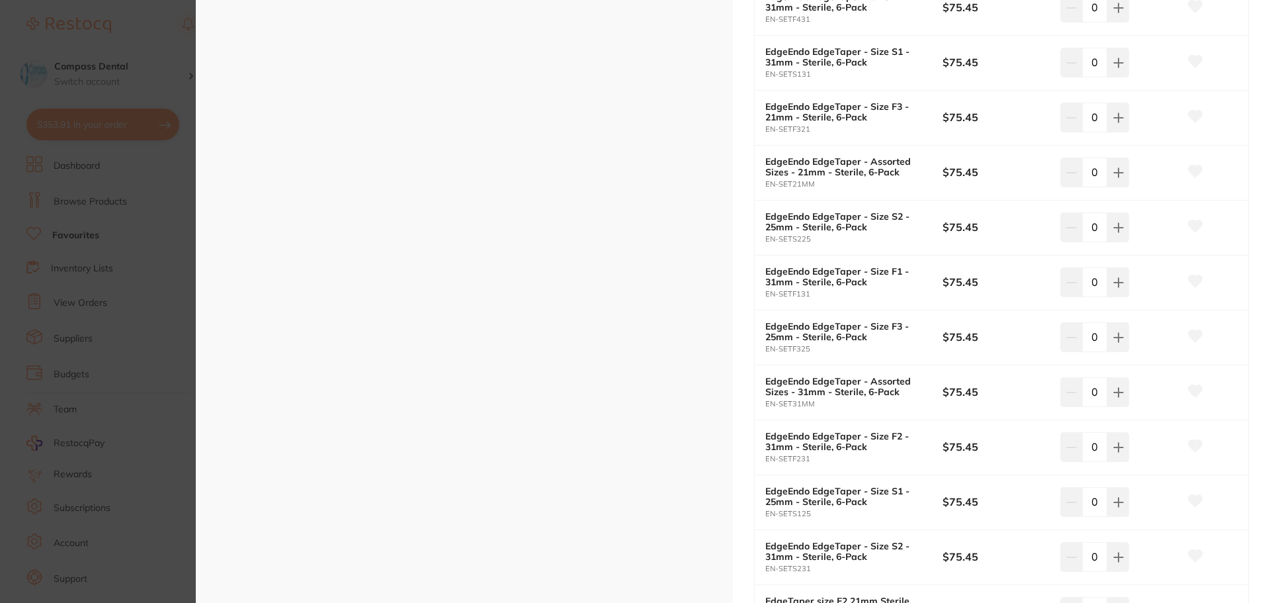
click at [784, 222] on b "EdgeEndo EdgeTaper - Size S2 - 25mm - Sterile, 6-Pack" at bounding box center [844, 221] width 159 height 21
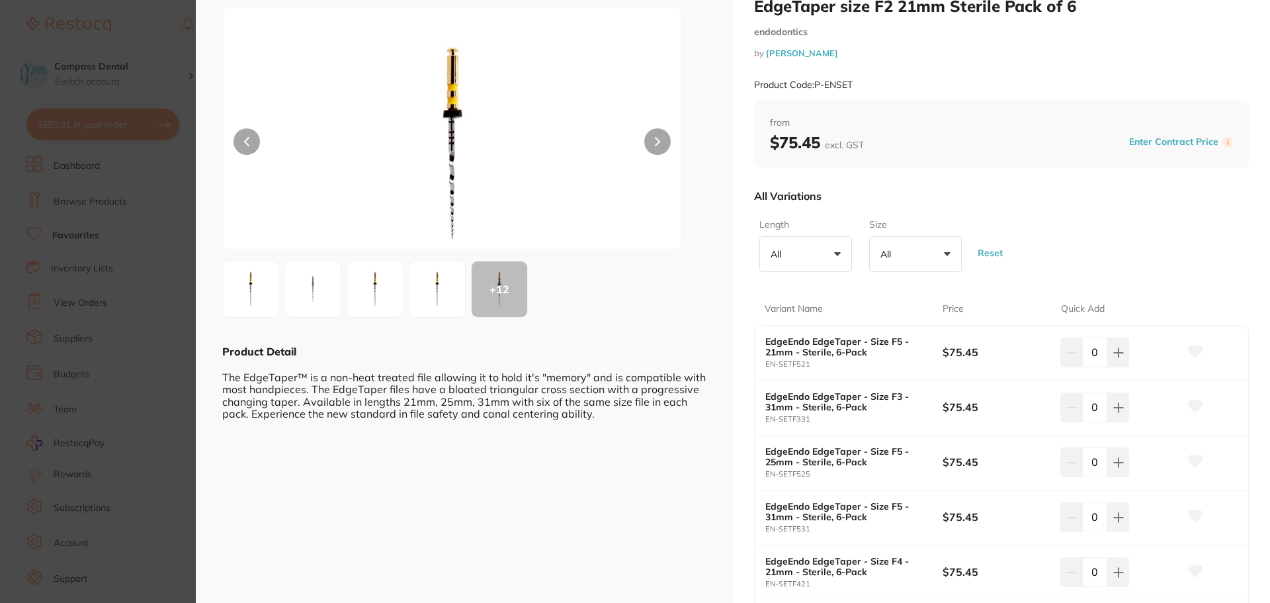
scroll to position [0, 0]
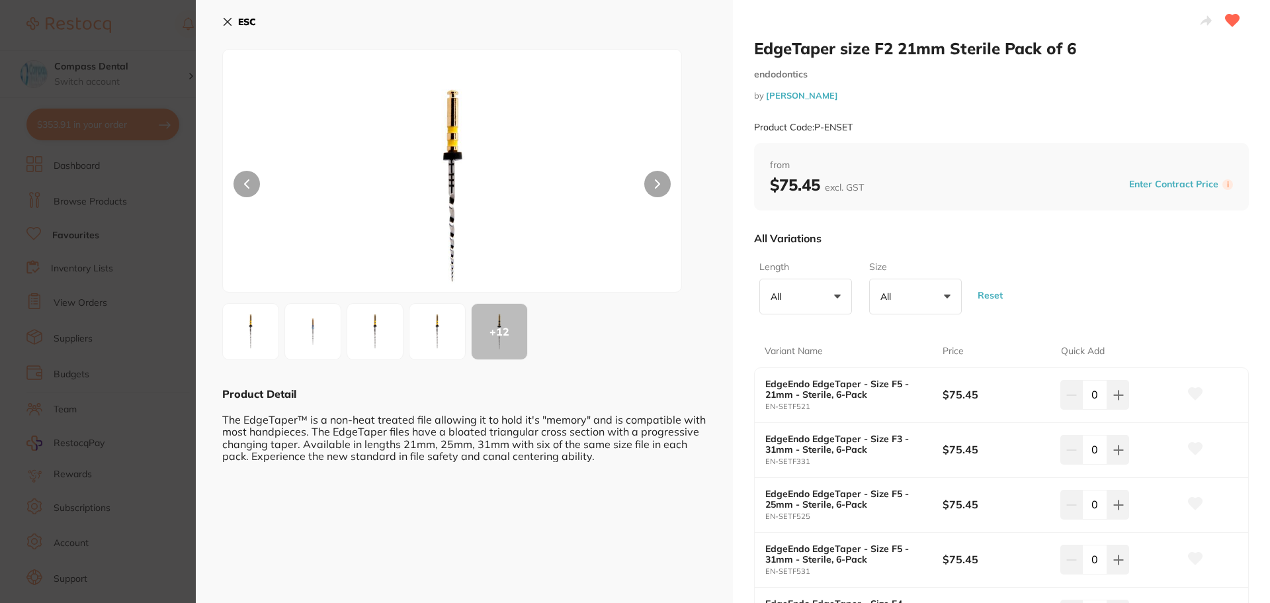
click at [656, 176] on button at bounding box center [657, 184] width 26 height 26
click at [656, 181] on icon at bounding box center [658, 184] width 4 height 8
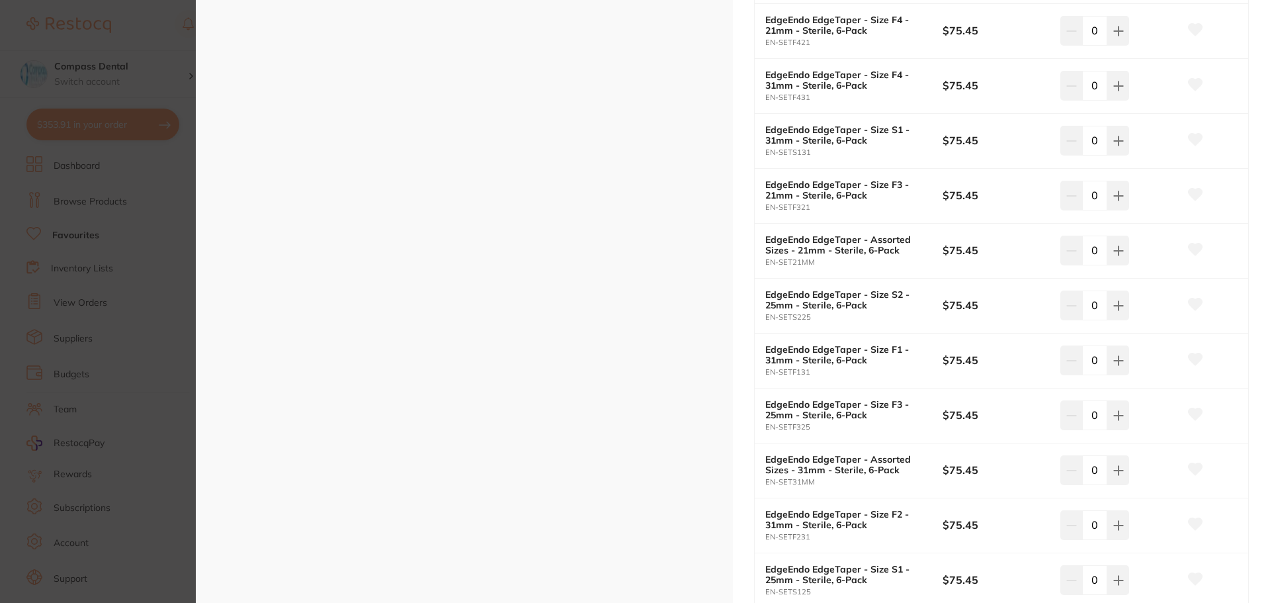
scroll to position [595, 0]
